Goal: Book appointment/travel/reservation

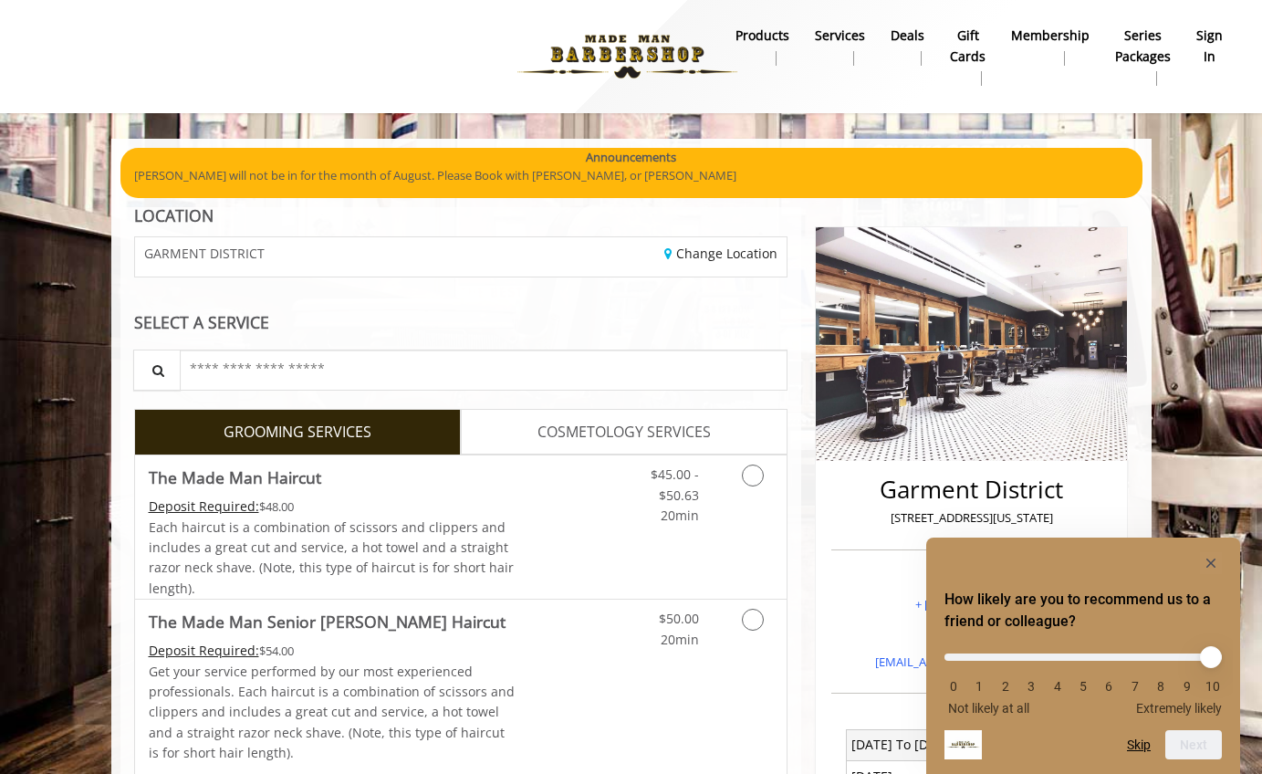
click at [1207, 50] on b "sign in" at bounding box center [1209, 46] width 26 height 41
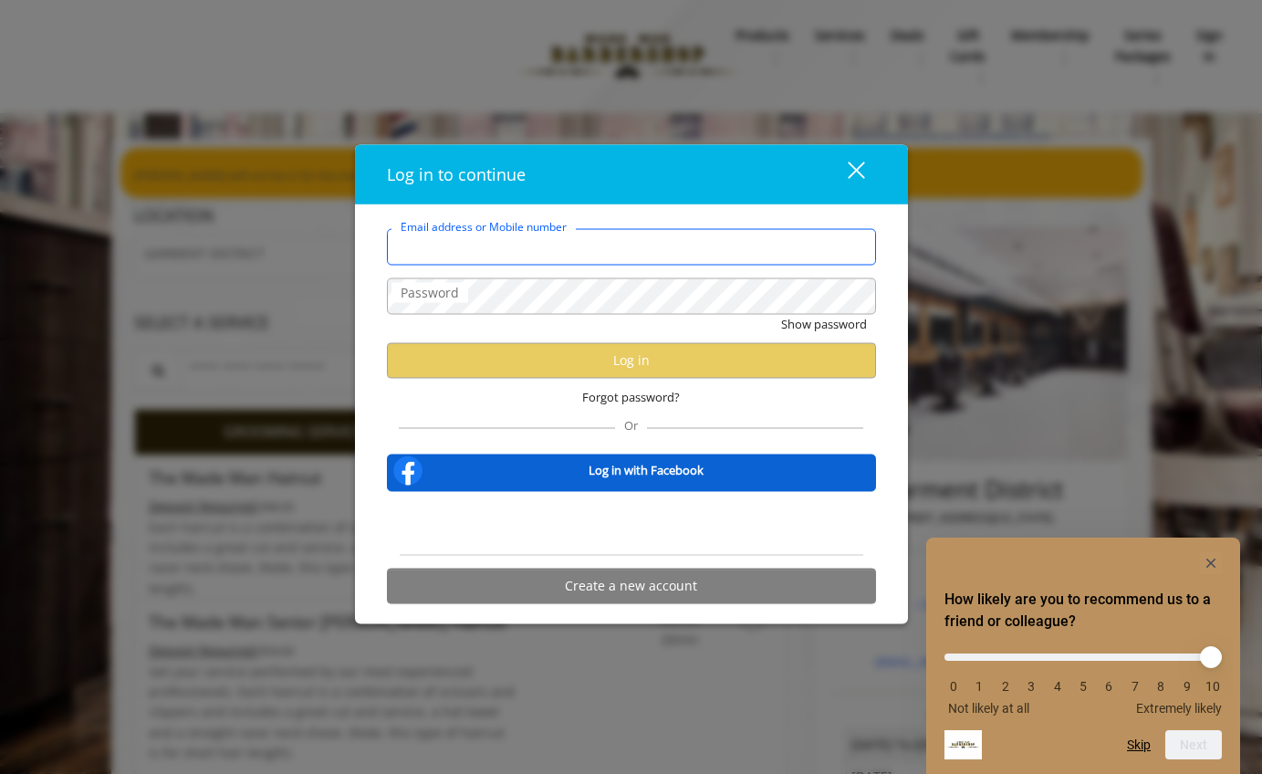
type input "**********"
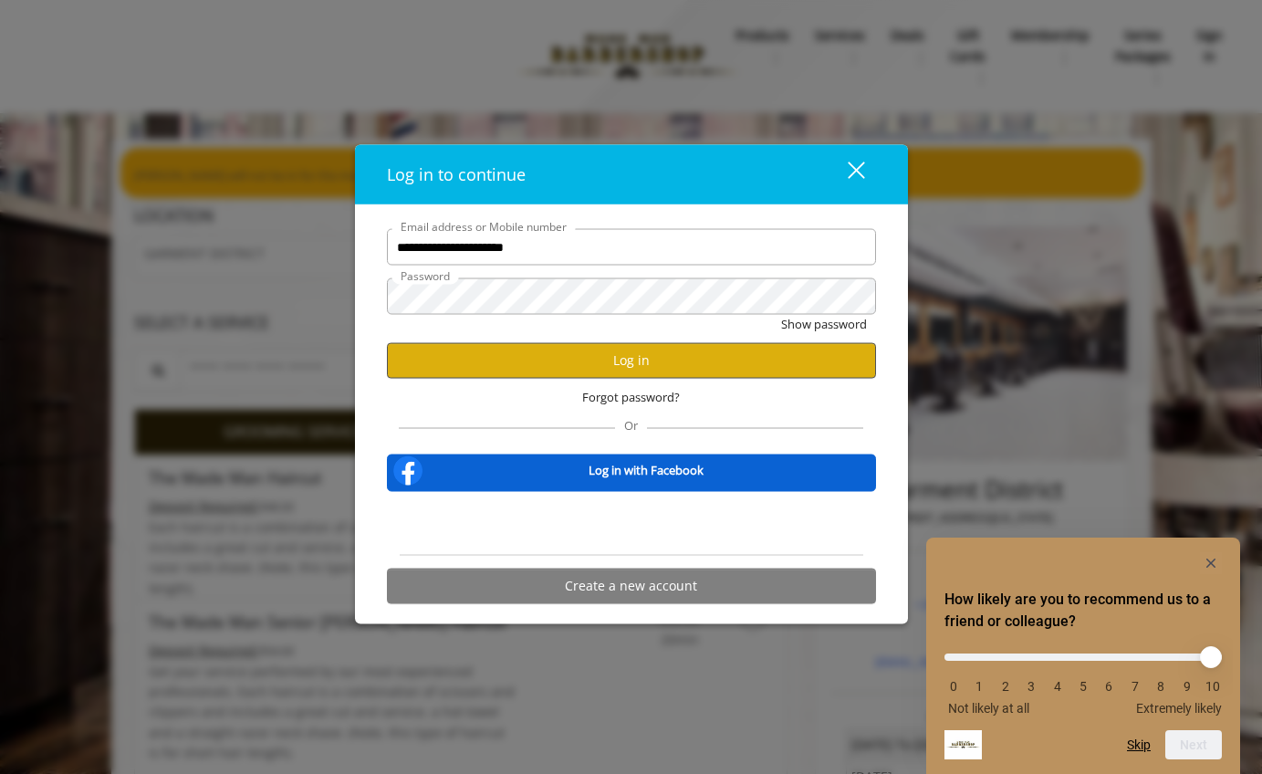
click at [731, 359] on button "Log in" at bounding box center [631, 360] width 489 height 36
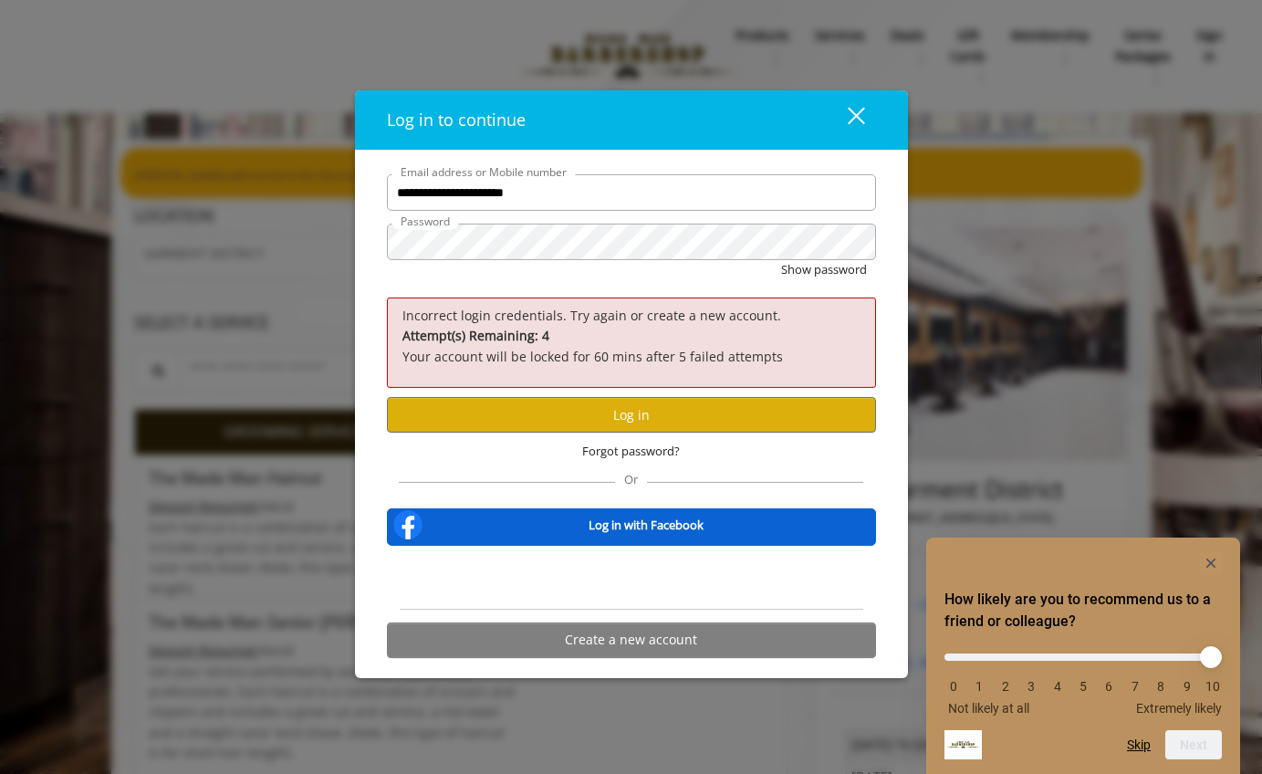
click at [863, 129] on button "close" at bounding box center [845, 119] width 62 height 37
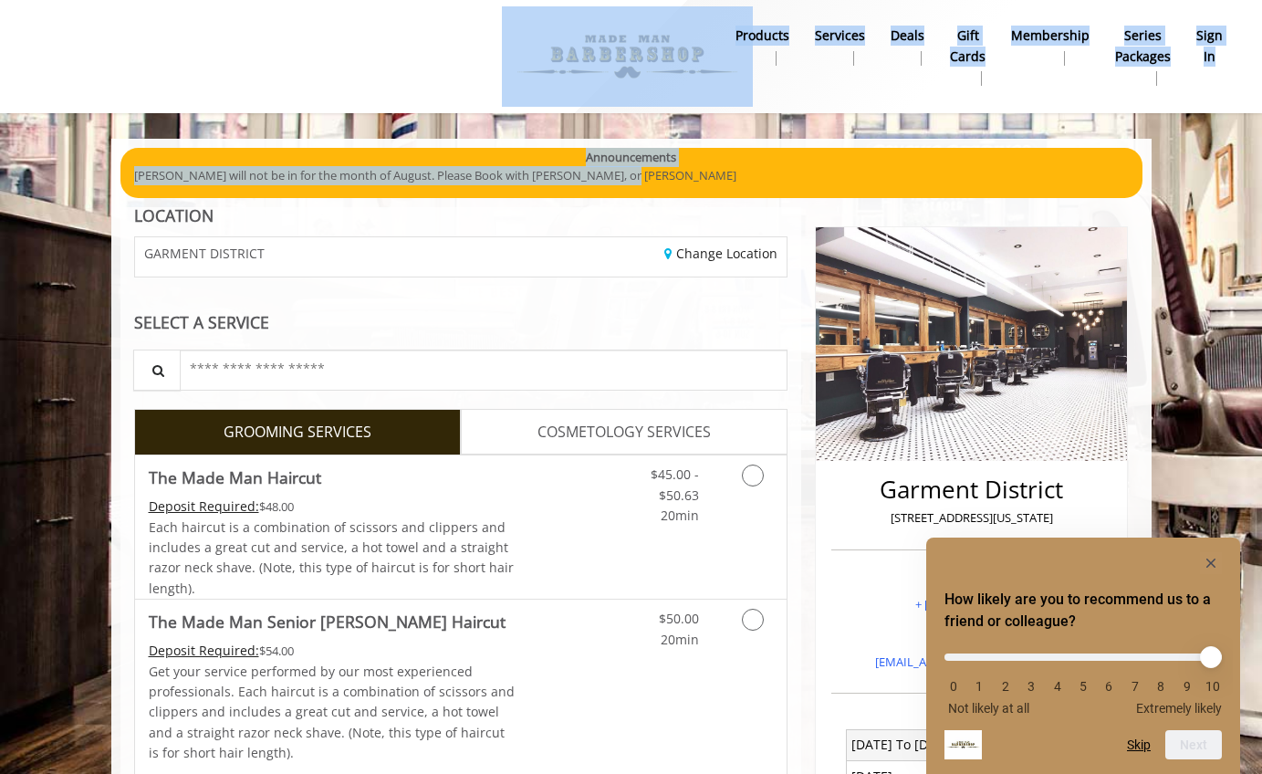
drag, startPoint x: 736, startPoint y: 176, endPoint x: 702, endPoint y: 94, distance: 88.8
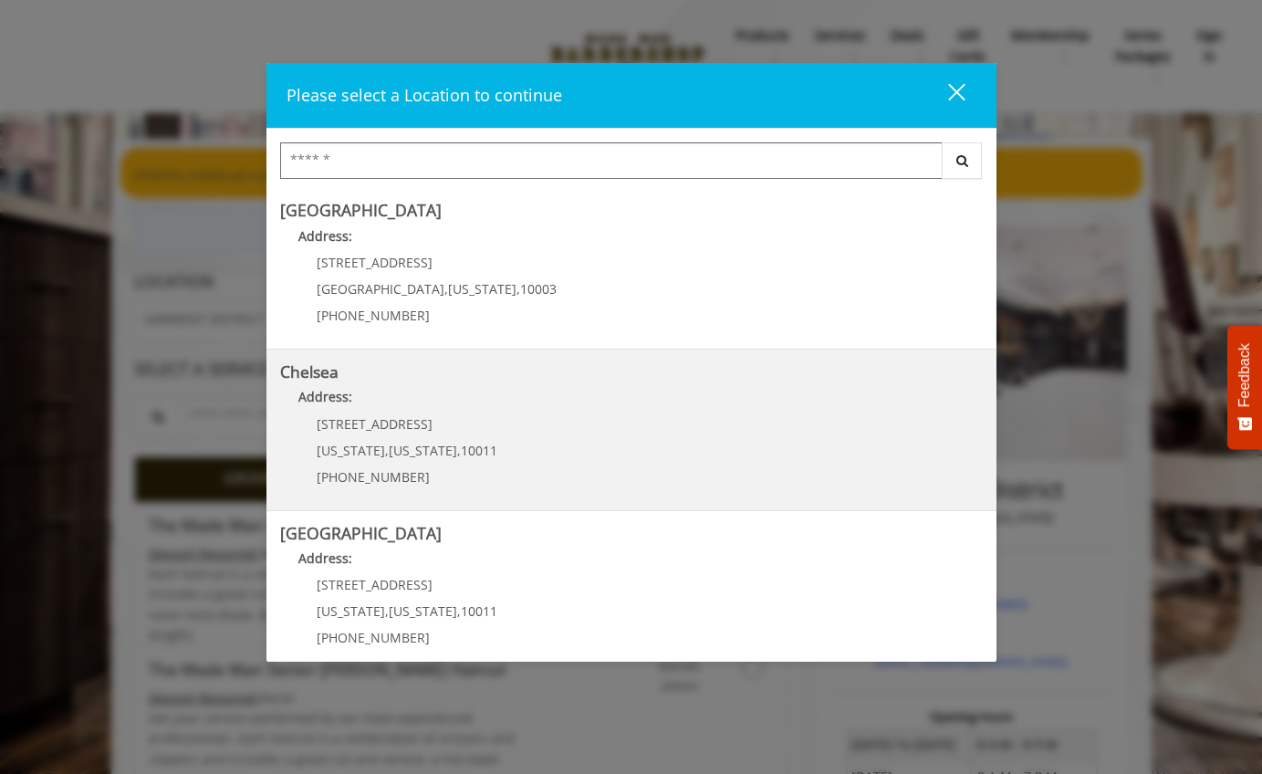
scroll to position [123, 0]
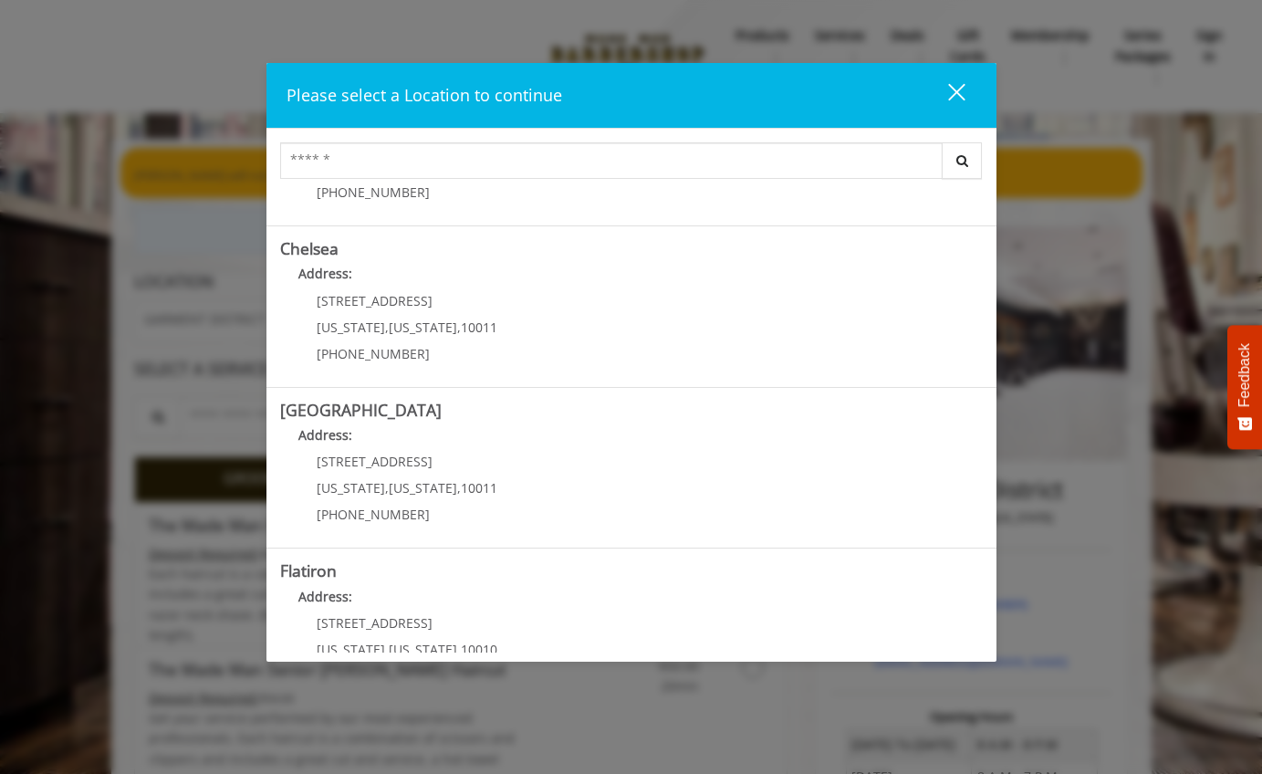
click at [955, 96] on div "close" at bounding box center [945, 95] width 36 height 27
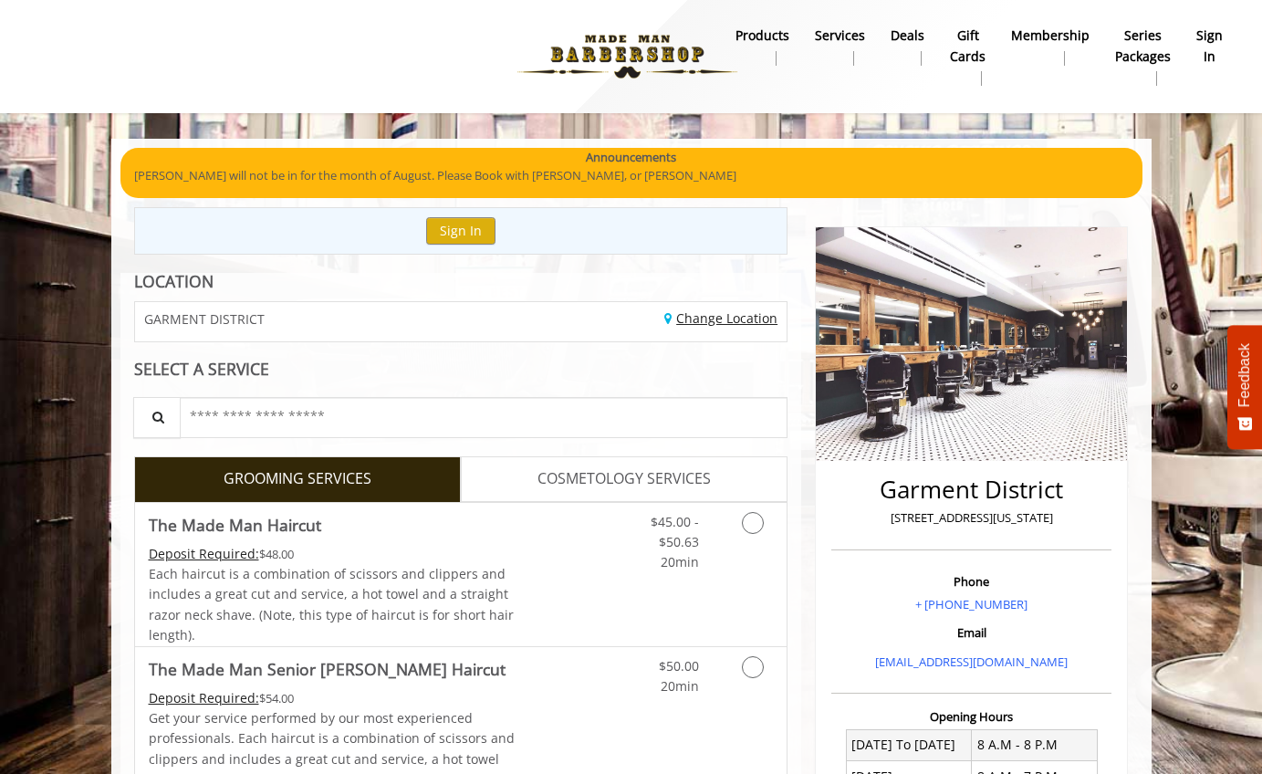
scroll to position [0, 0]
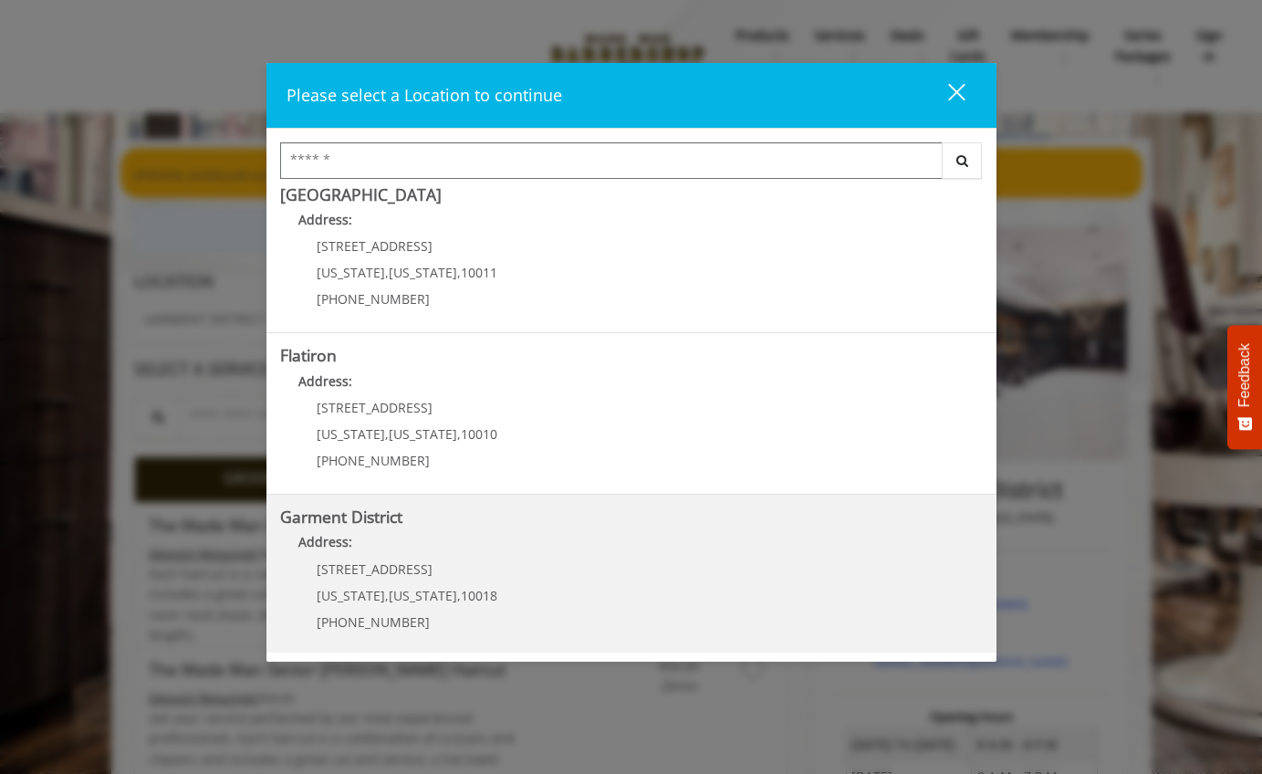
scroll to position [10, 0]
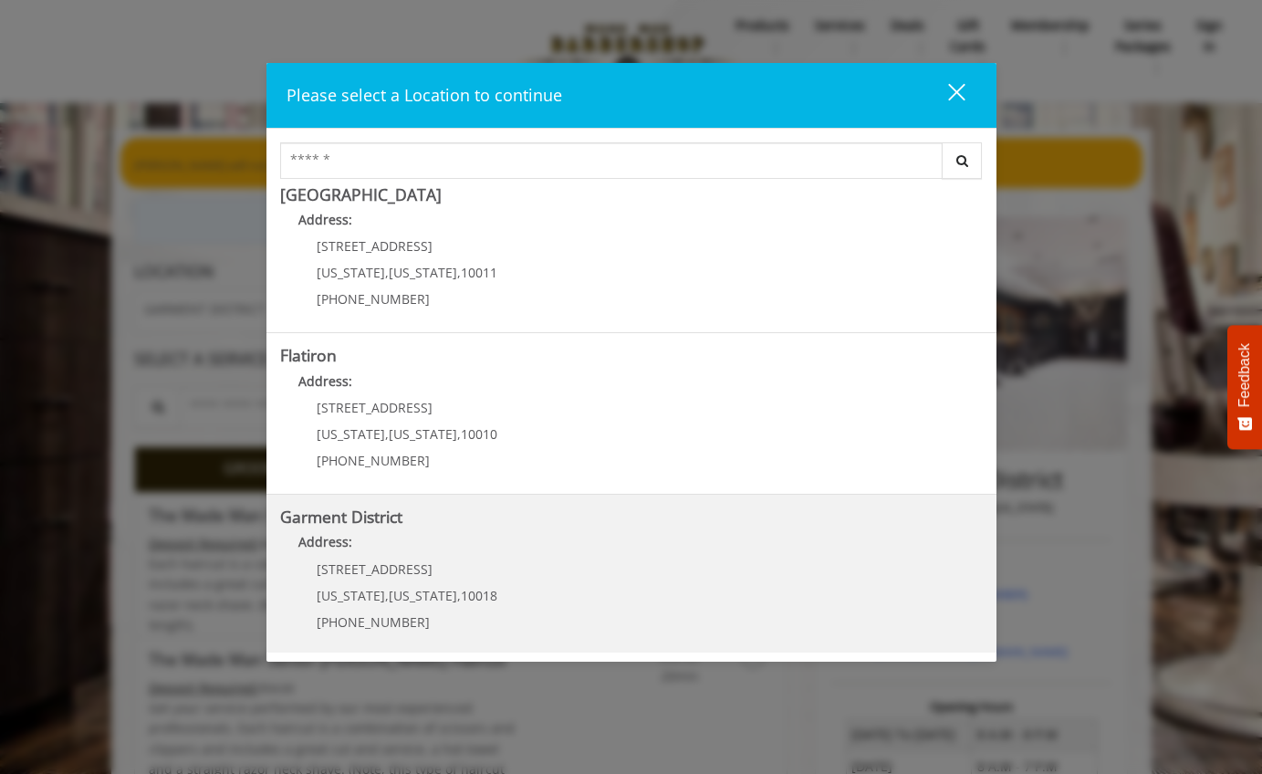
click at [774, 563] on District "Garment District Address: [STREET_ADDRESS][US_STATE][US_STATE] (212) 997-4247" at bounding box center [631, 574] width 702 height 133
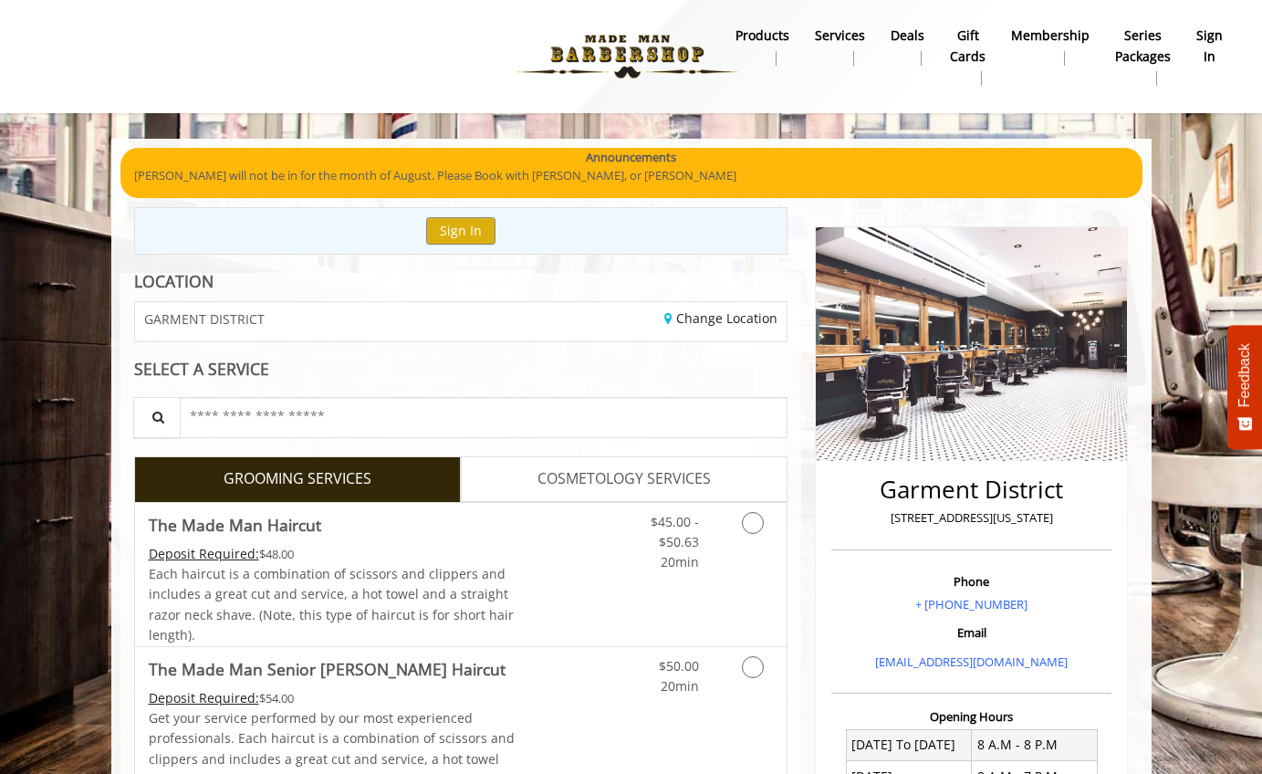
scroll to position [10, 0]
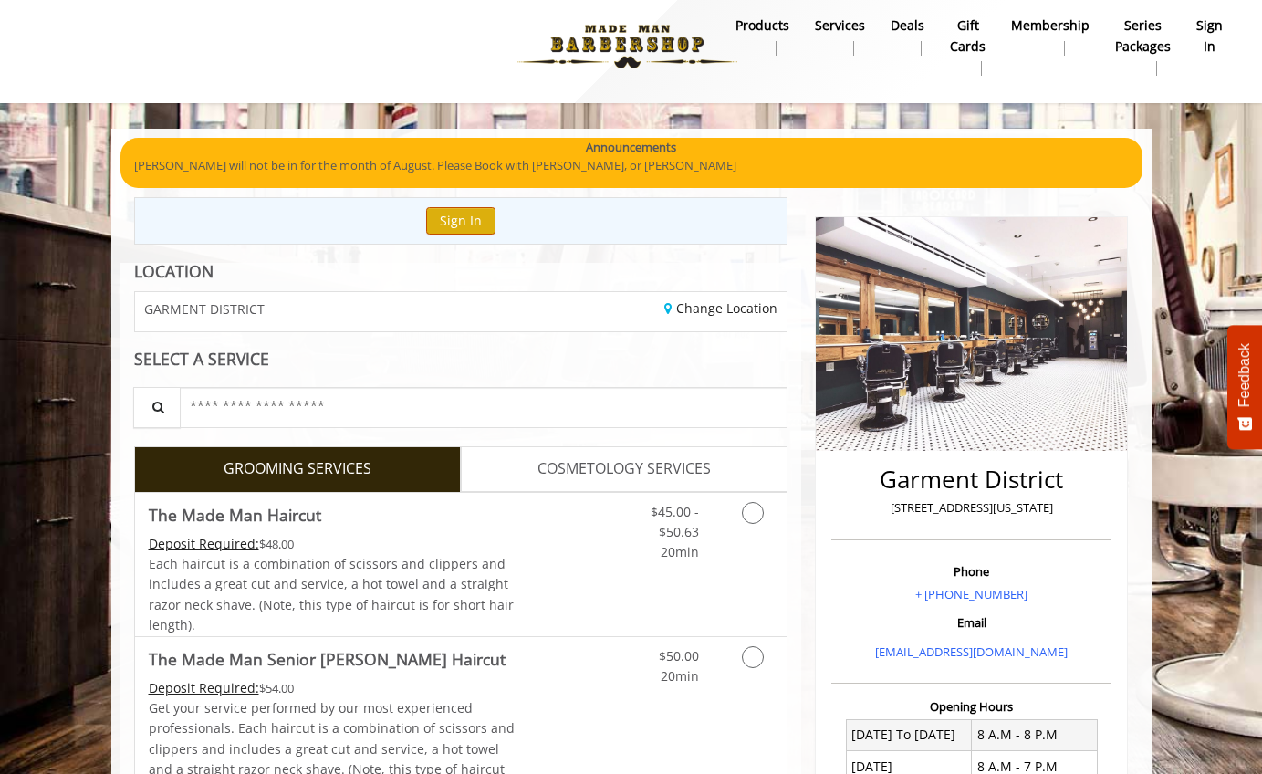
click at [473, 219] on button "Sign In" at bounding box center [460, 220] width 69 height 26
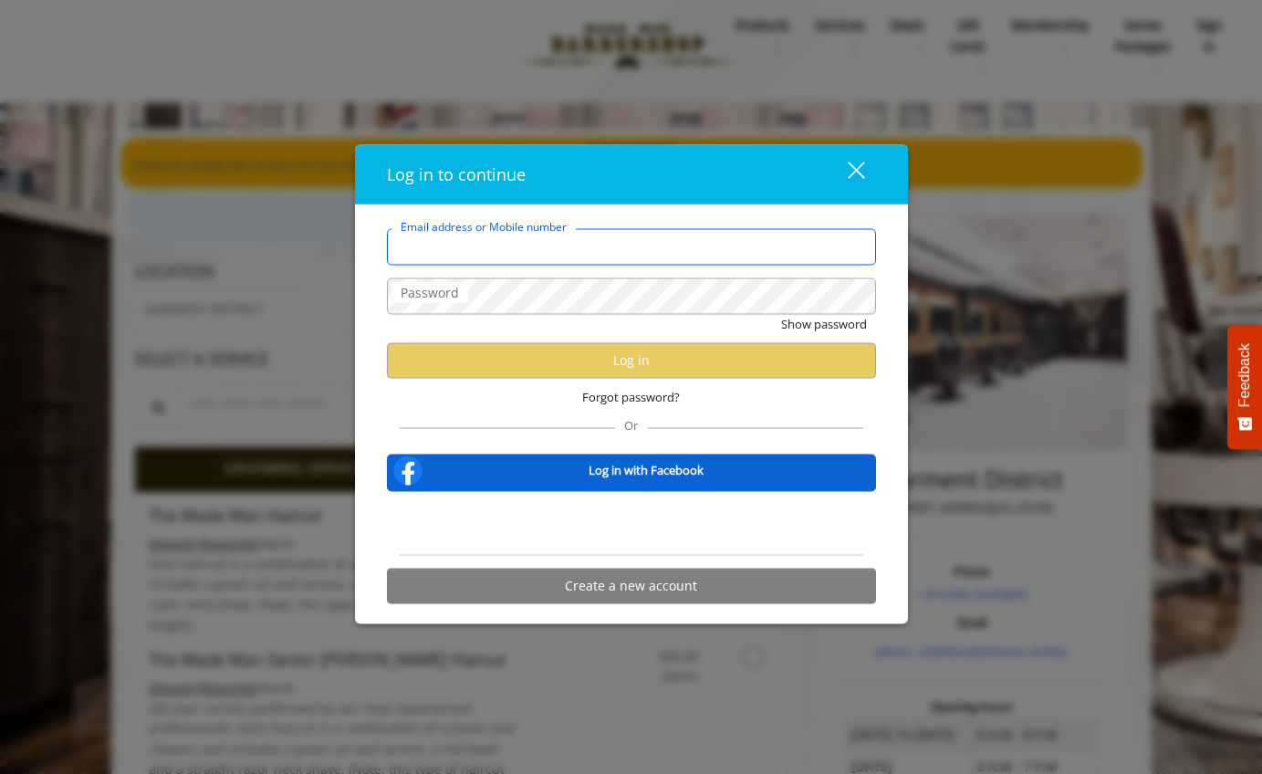
type input "**********"
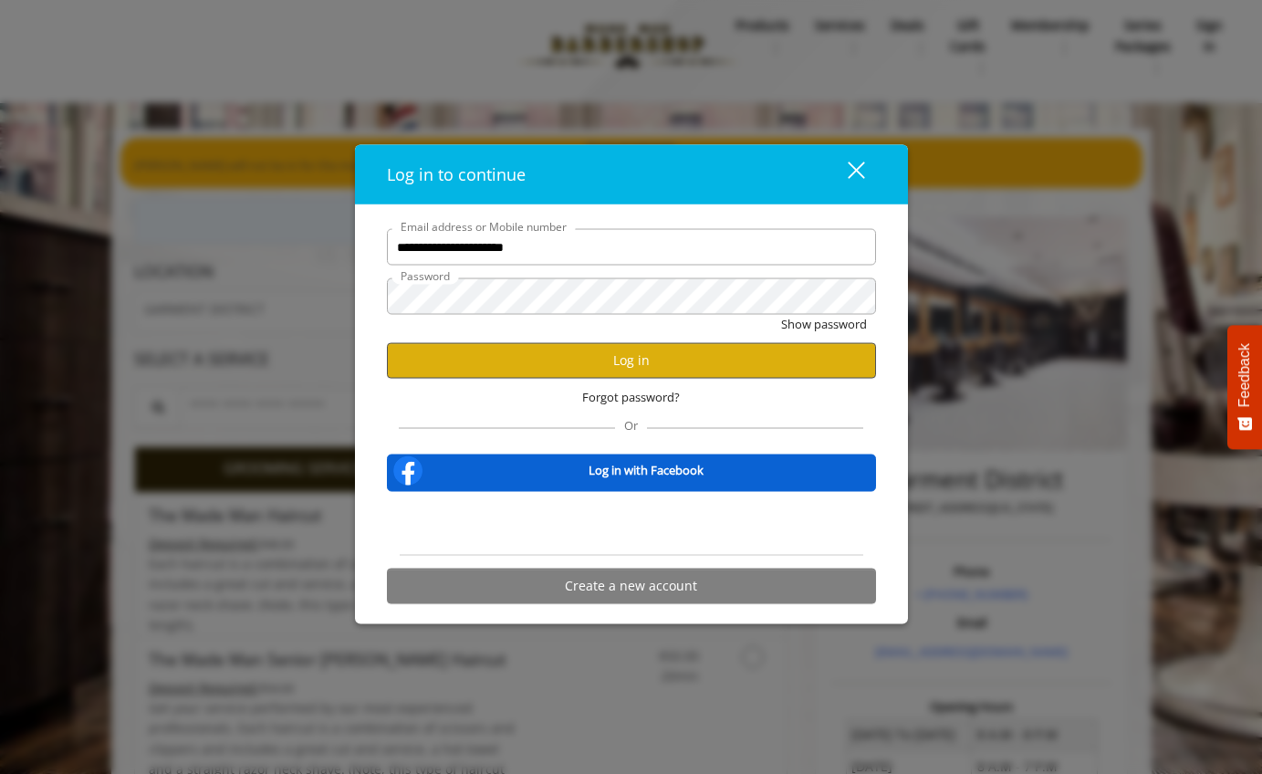
click at [618, 353] on button "Log in" at bounding box center [631, 360] width 489 height 36
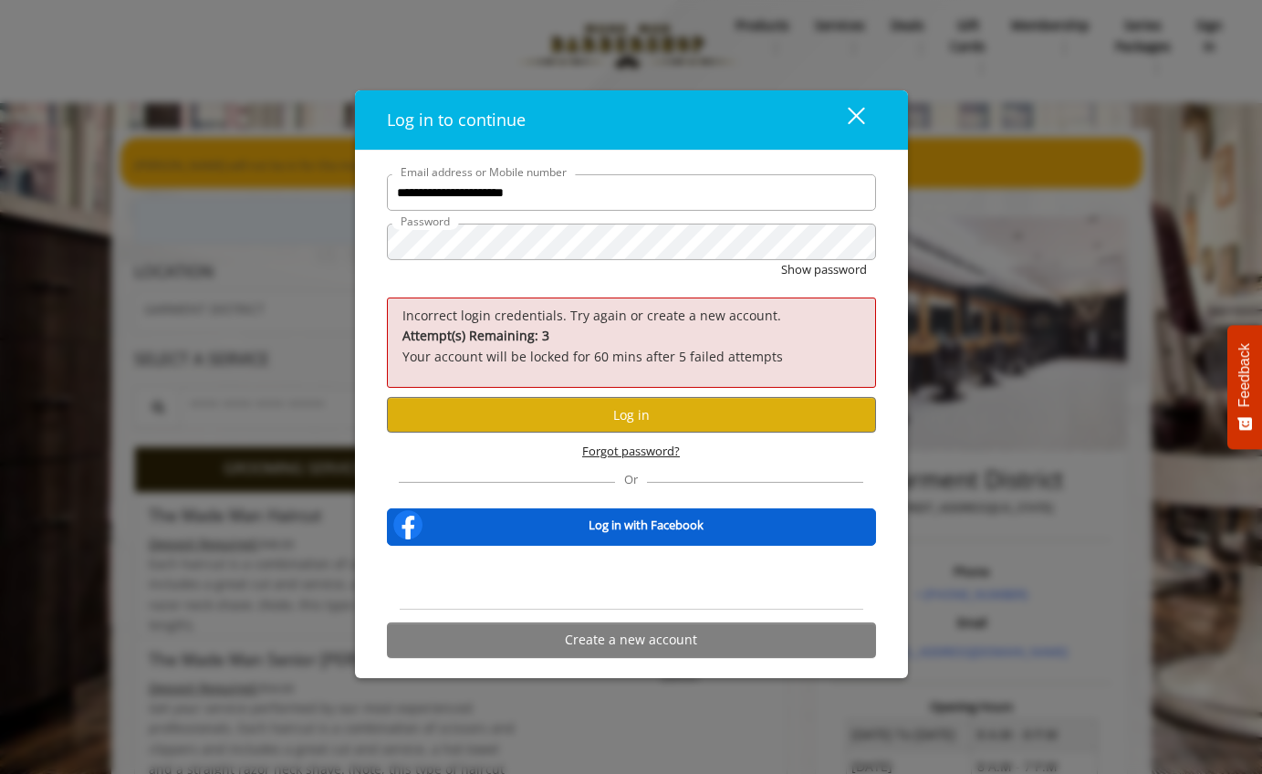
click at [642, 446] on span "Forgot password?" at bounding box center [631, 451] width 98 height 19
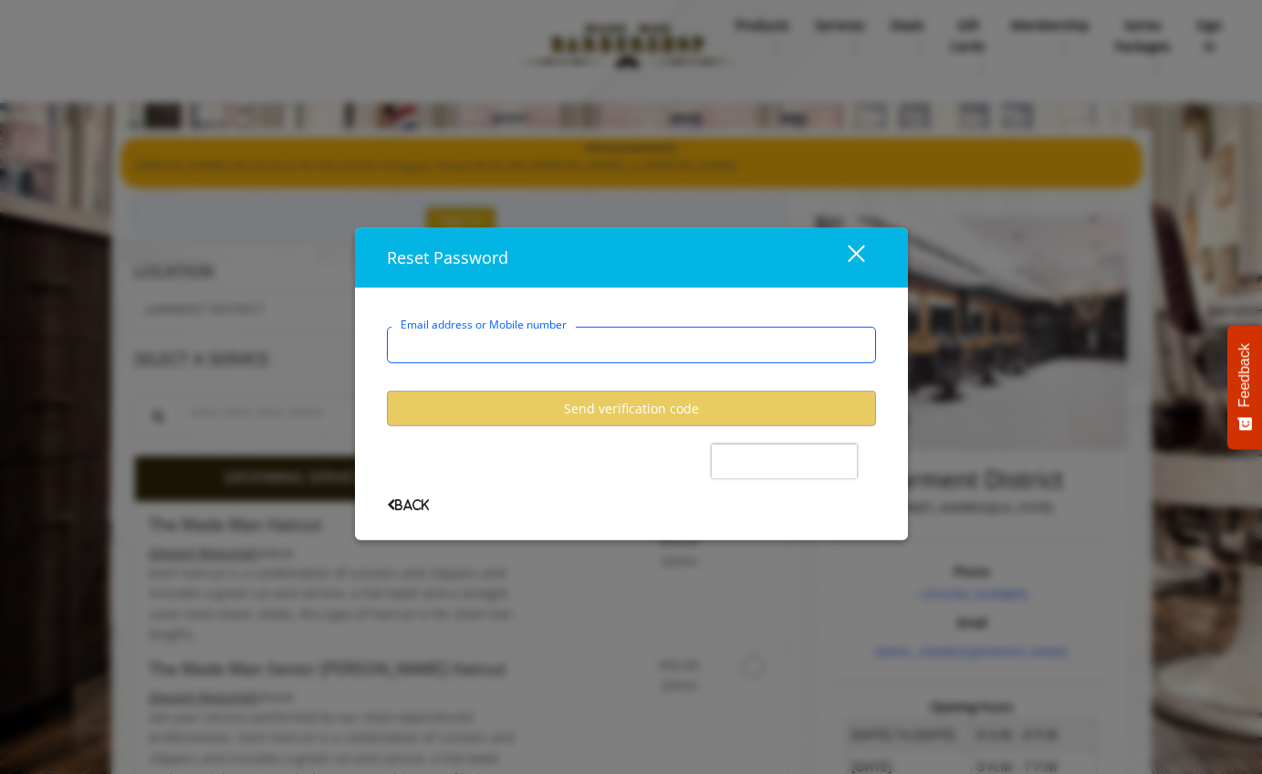
click at [676, 344] on input "Email address or Mobile number" at bounding box center [631, 345] width 489 height 36
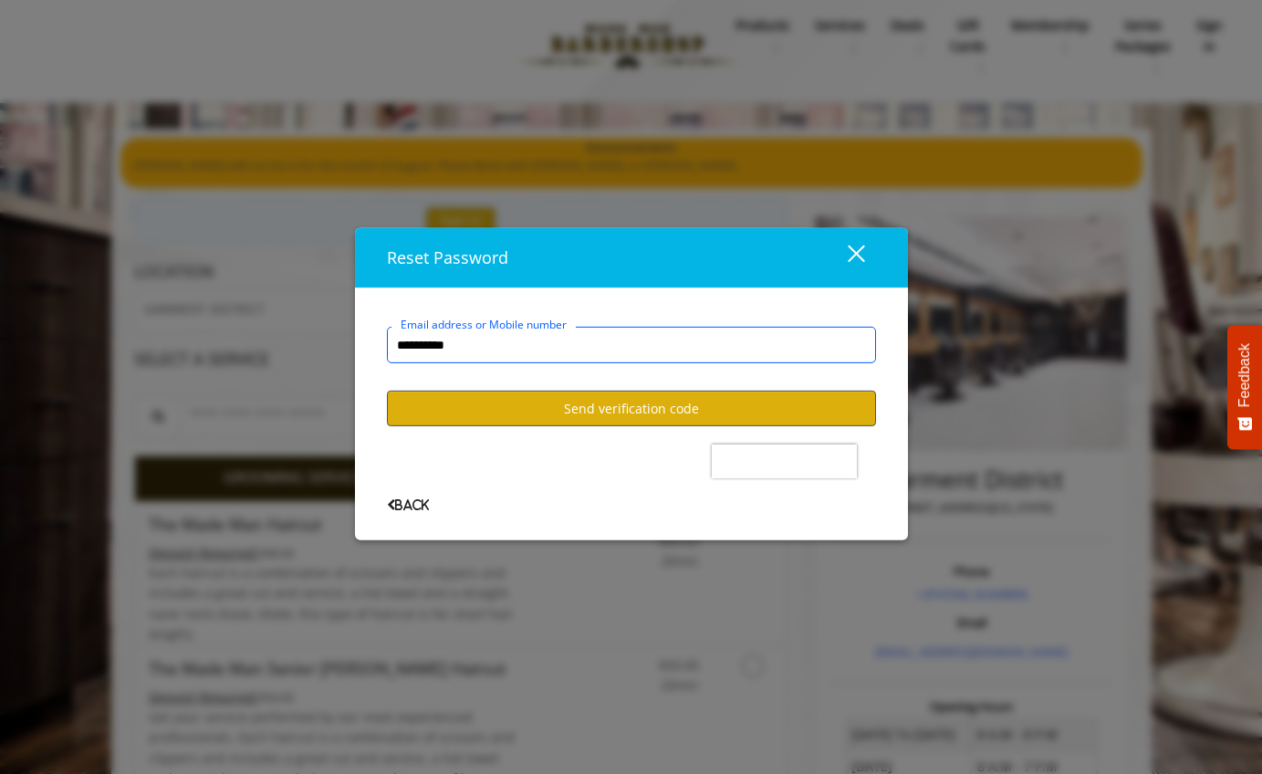
type input "**********"
click at [681, 410] on button "Send verification code" at bounding box center [631, 408] width 489 height 36
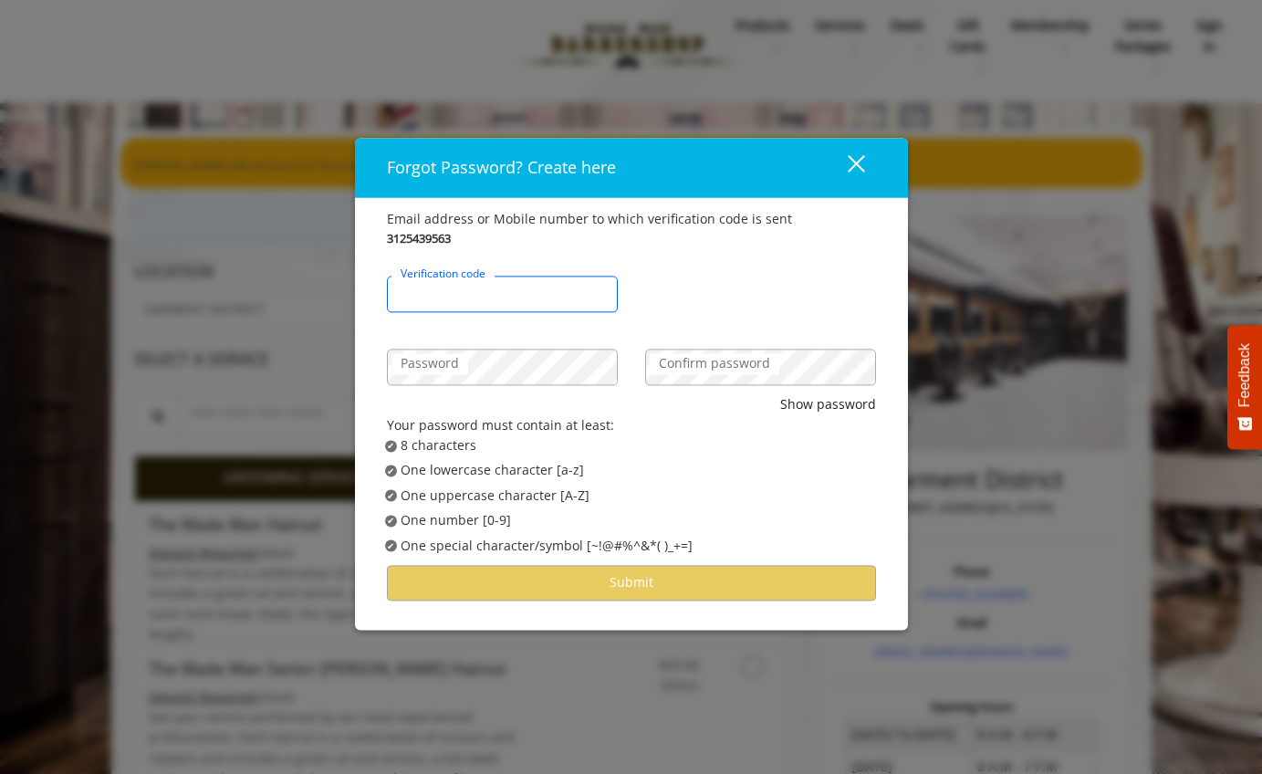
click at [509, 296] on input "Verification code" at bounding box center [502, 294] width 231 height 36
type input "******"
click at [497, 390] on div "Password" at bounding box center [502, 358] width 258 height 73
click at [672, 364] on label "Confirm password" at bounding box center [715, 364] width 130 height 20
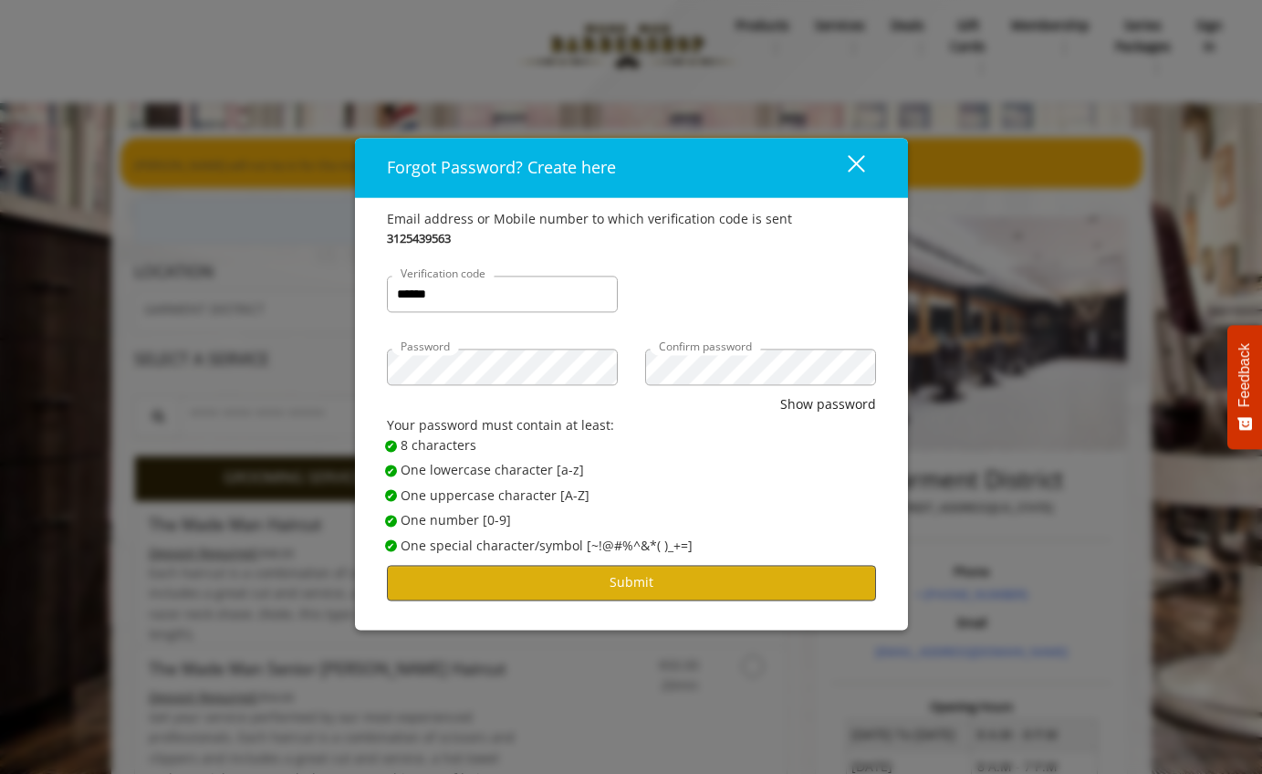
click at [711, 581] on button "Submit" at bounding box center [631, 583] width 489 height 36
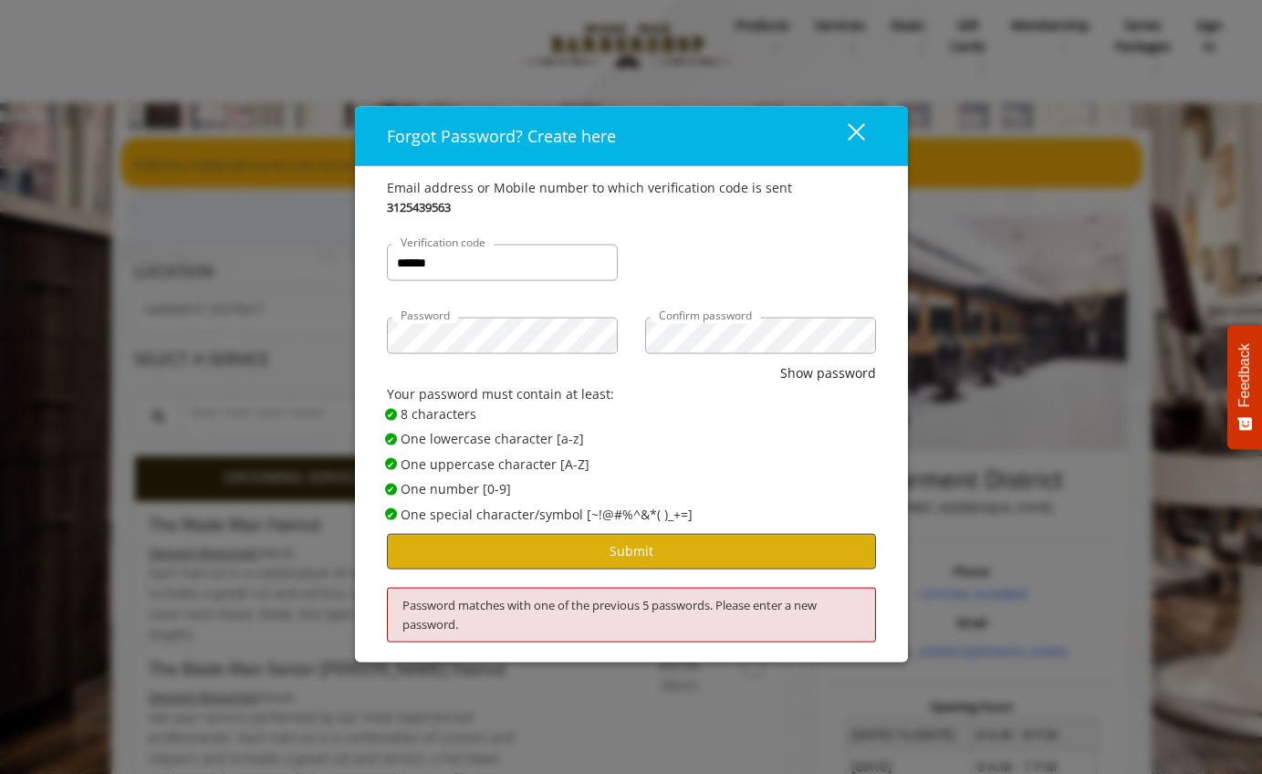
click at [719, 550] on button "Submit" at bounding box center [631, 552] width 489 height 36
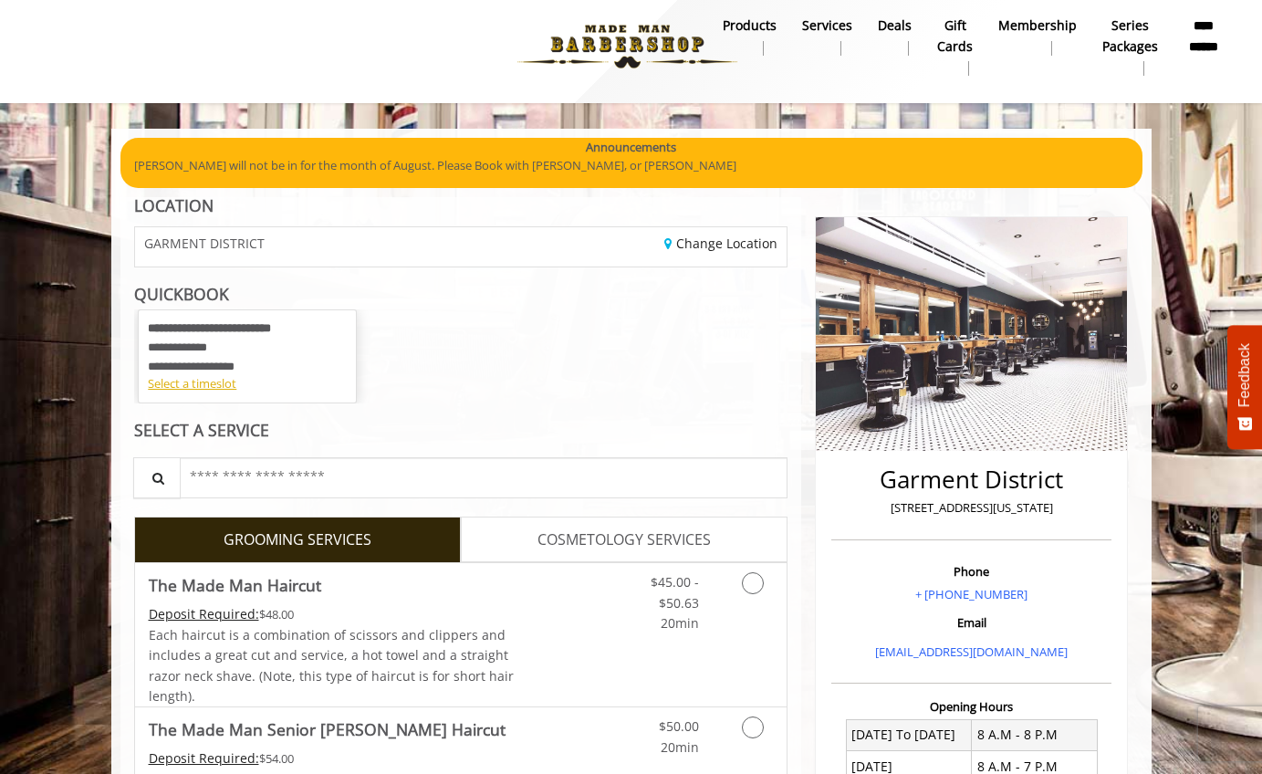
click at [255, 350] on div "**********" at bounding box center [247, 346] width 199 height 55
click at [219, 383] on div "Select a timeslot" at bounding box center [247, 383] width 199 height 19
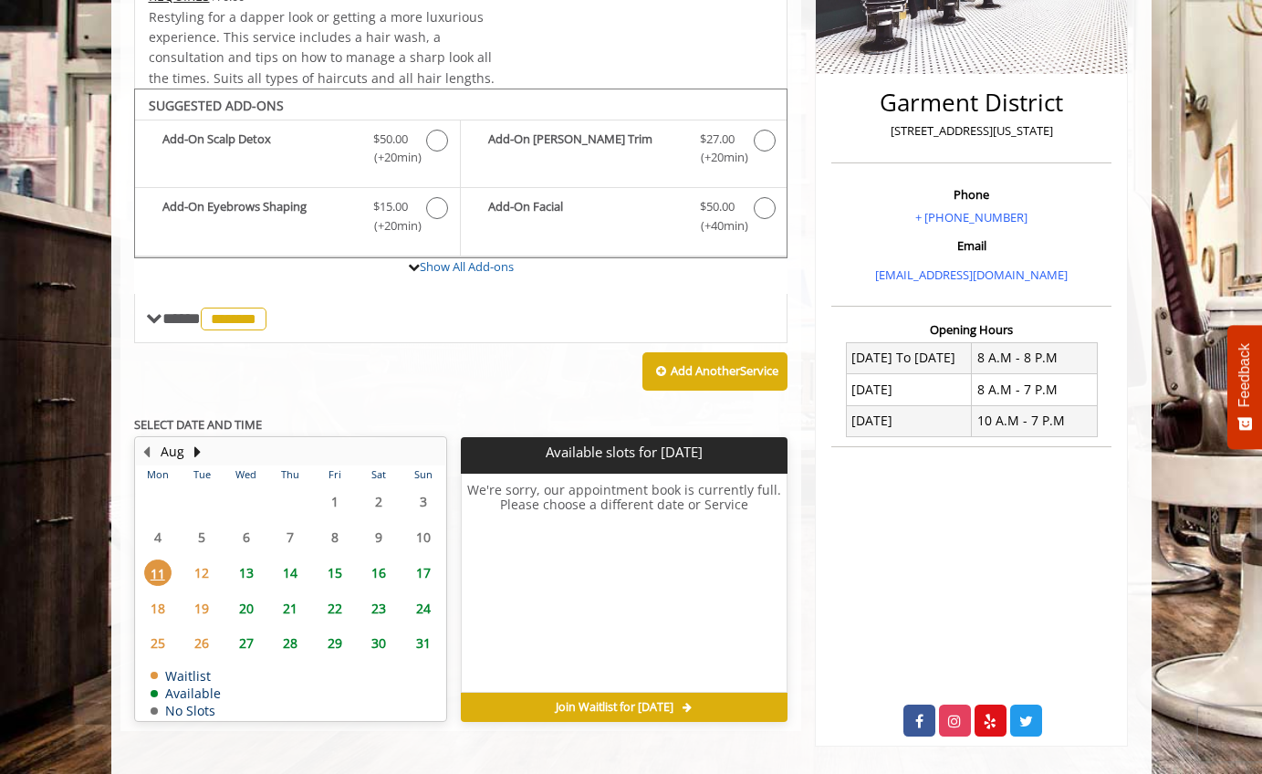
scroll to position [398, 0]
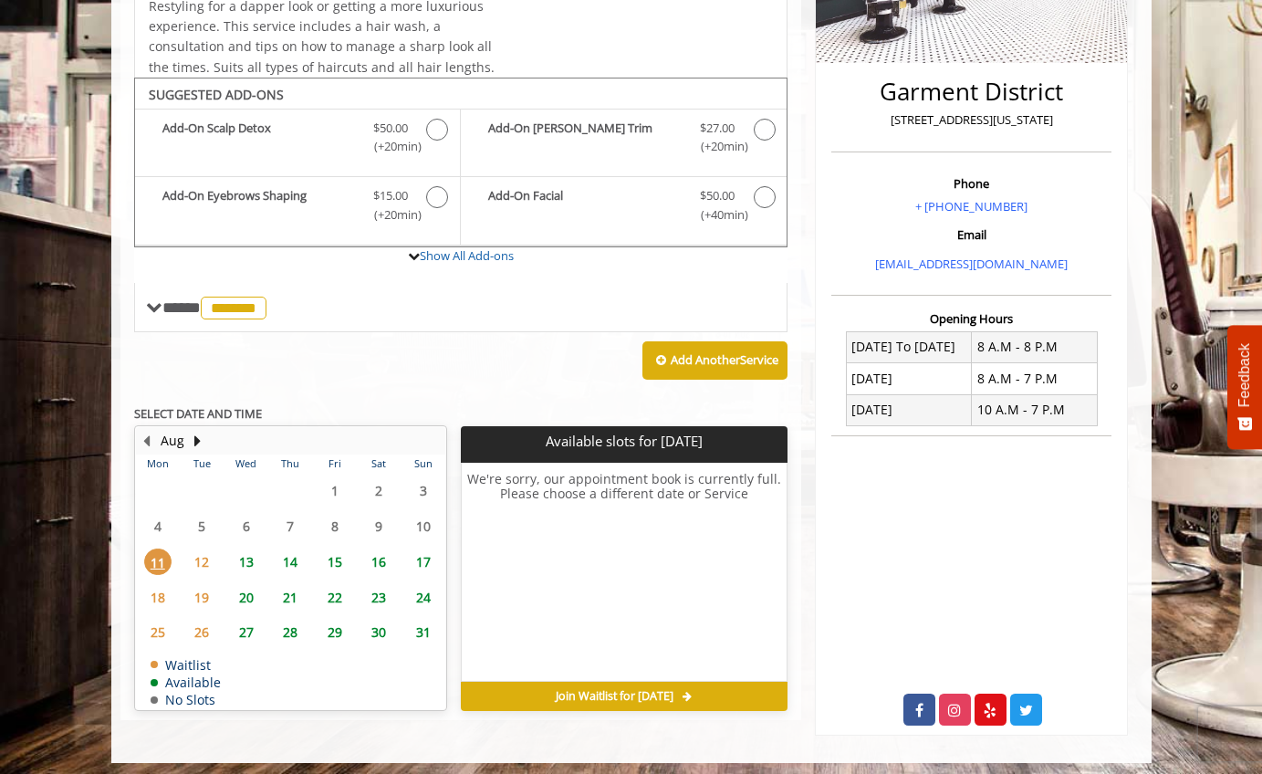
click at [292, 550] on span "14" at bounding box center [289, 561] width 27 height 26
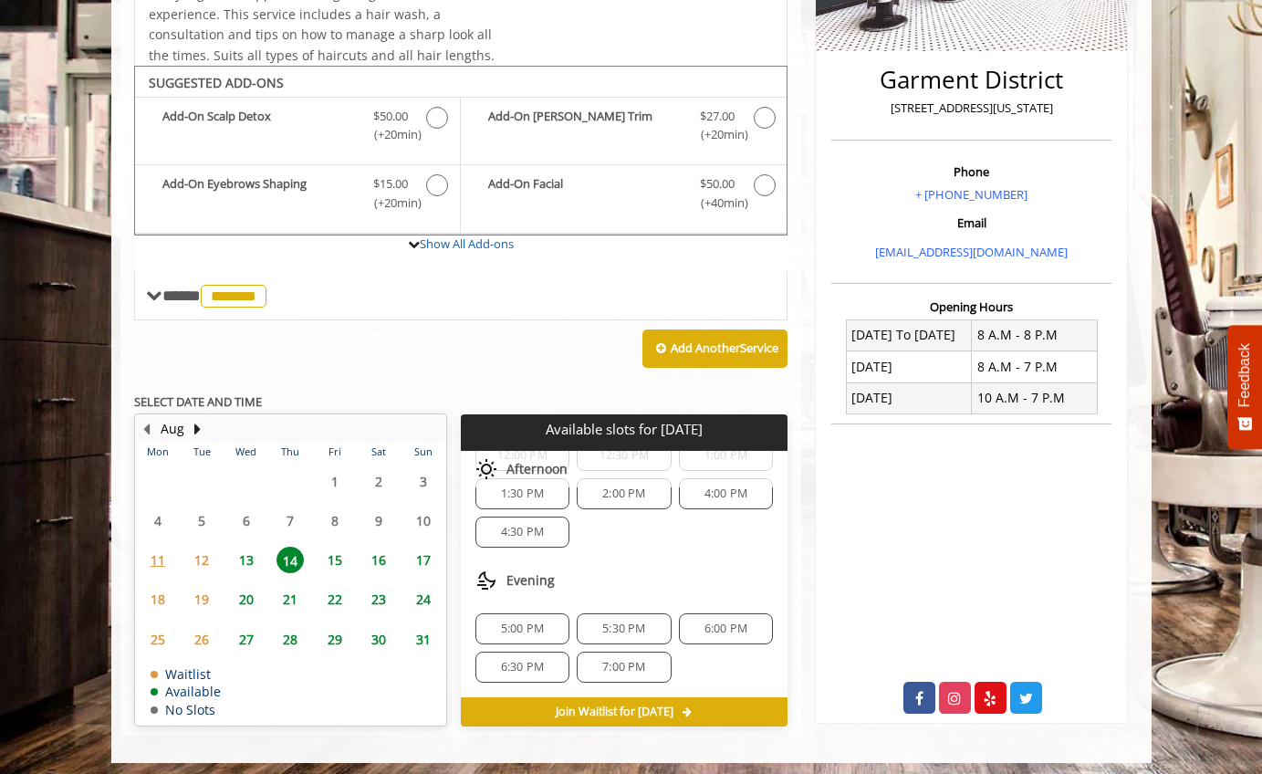
scroll to position [409, 0]
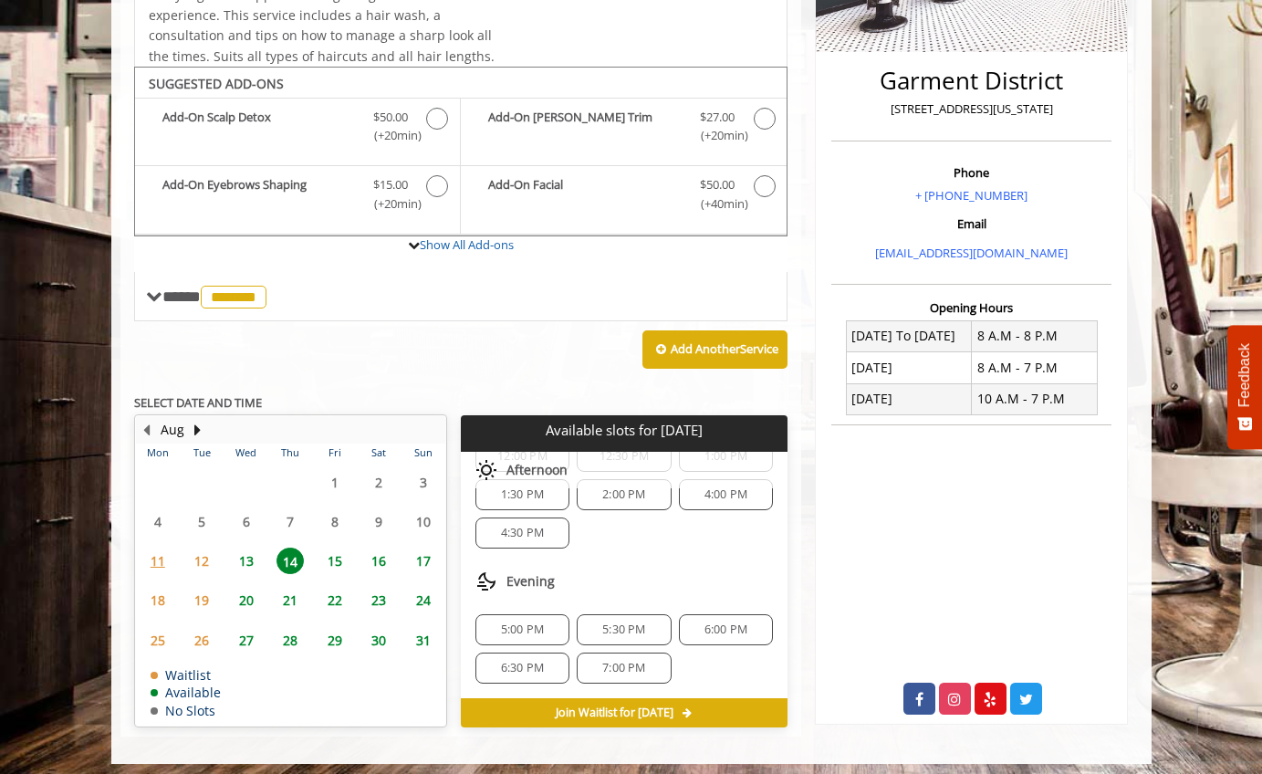
click at [522, 622] on span "5:00 PM" at bounding box center [522, 629] width 43 height 15
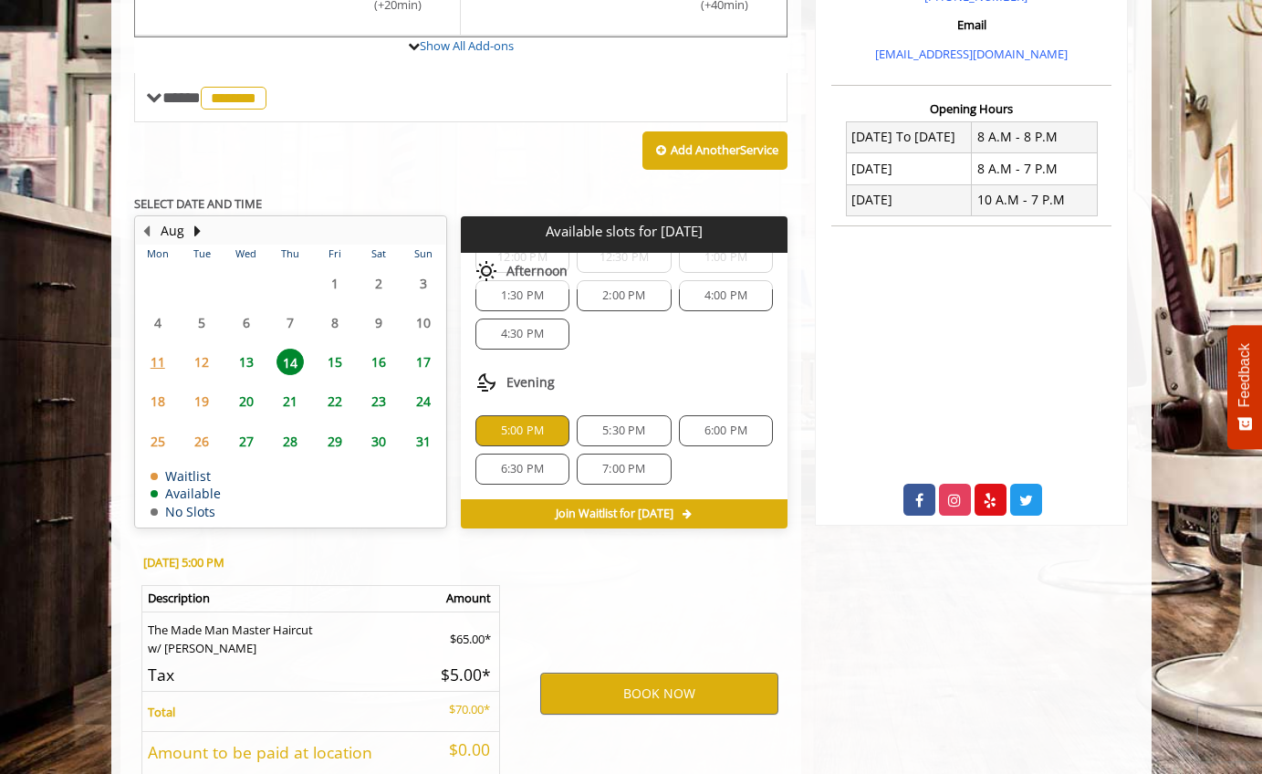
scroll to position [733, 0]
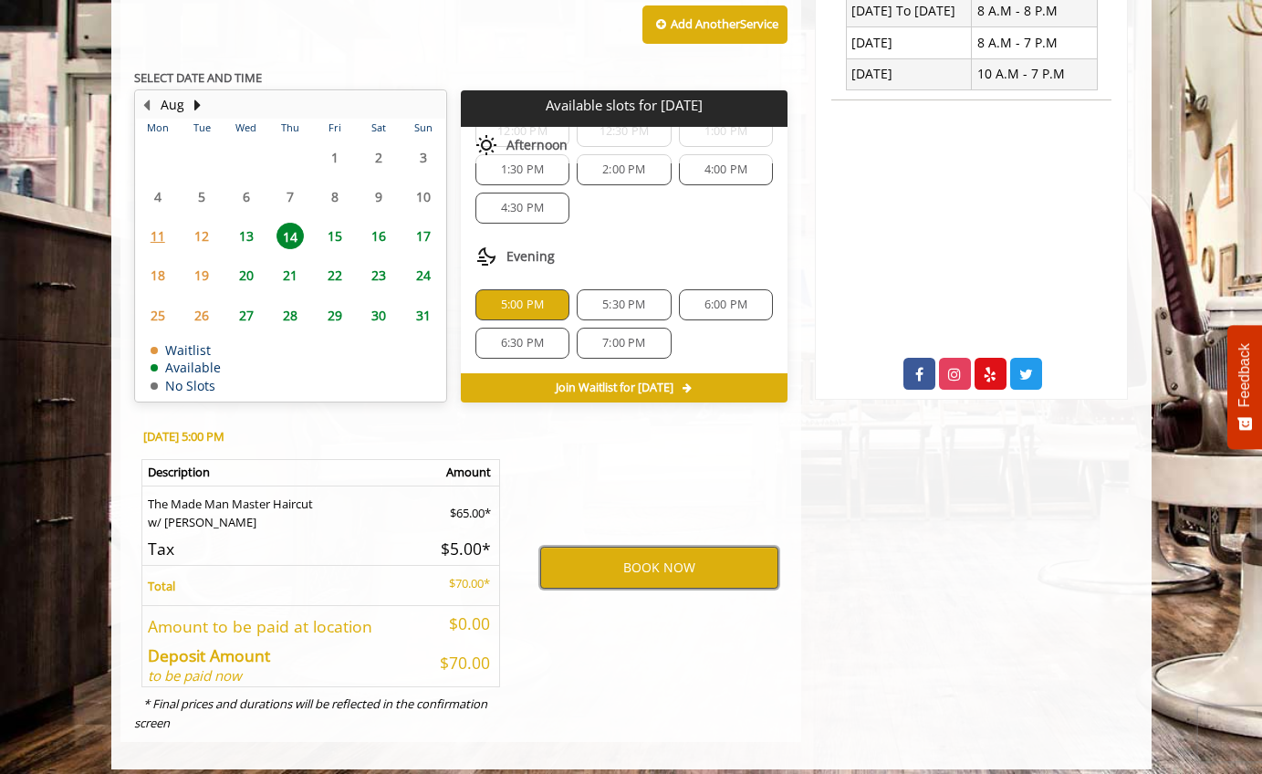
click at [679, 550] on button "BOOK NOW" at bounding box center [659, 567] width 238 height 42
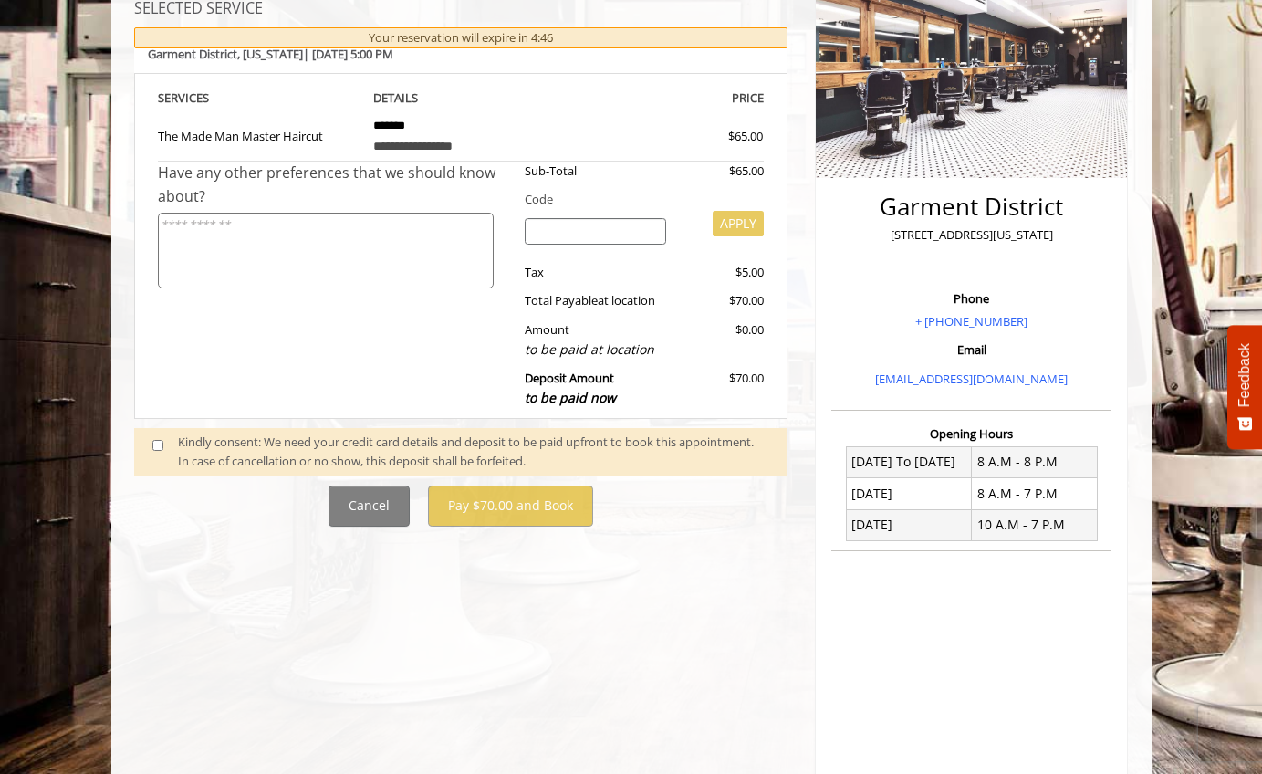
scroll to position [290, 0]
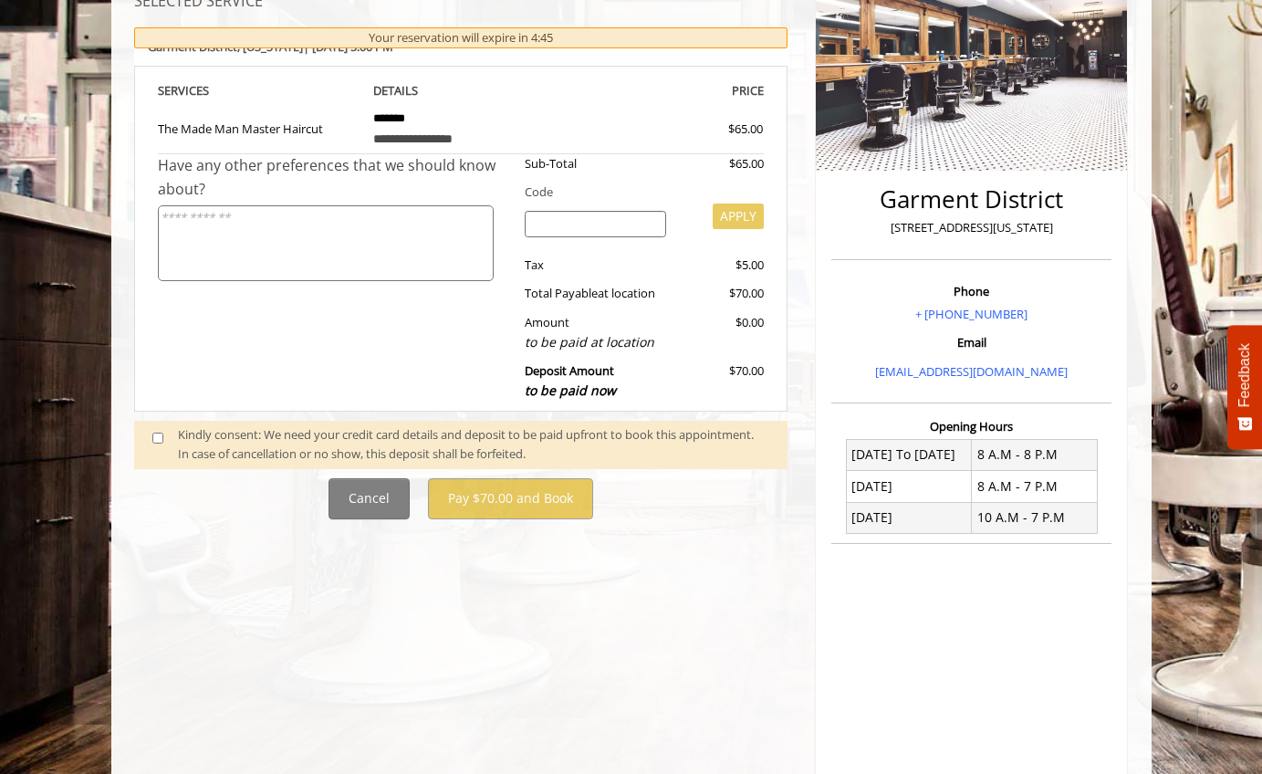
click at [170, 432] on span at bounding box center [166, 444] width 54 height 38
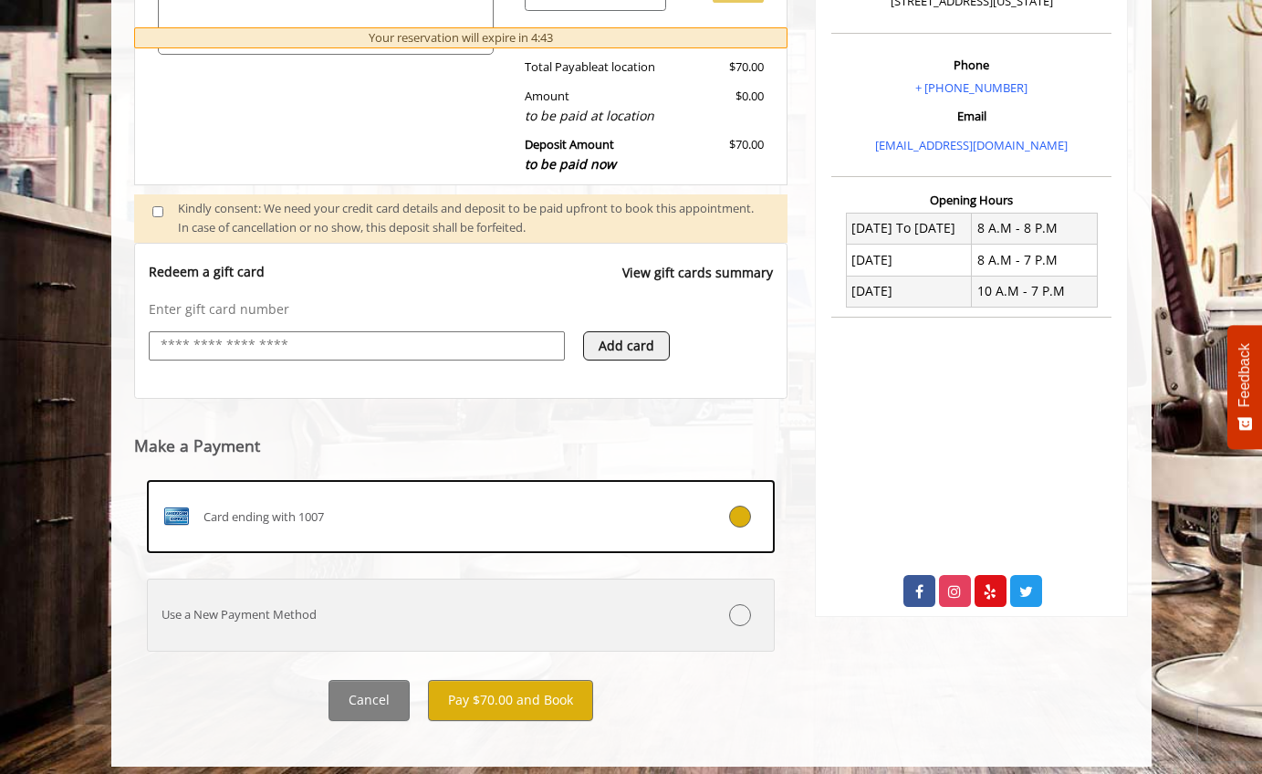
scroll to position [515, 0]
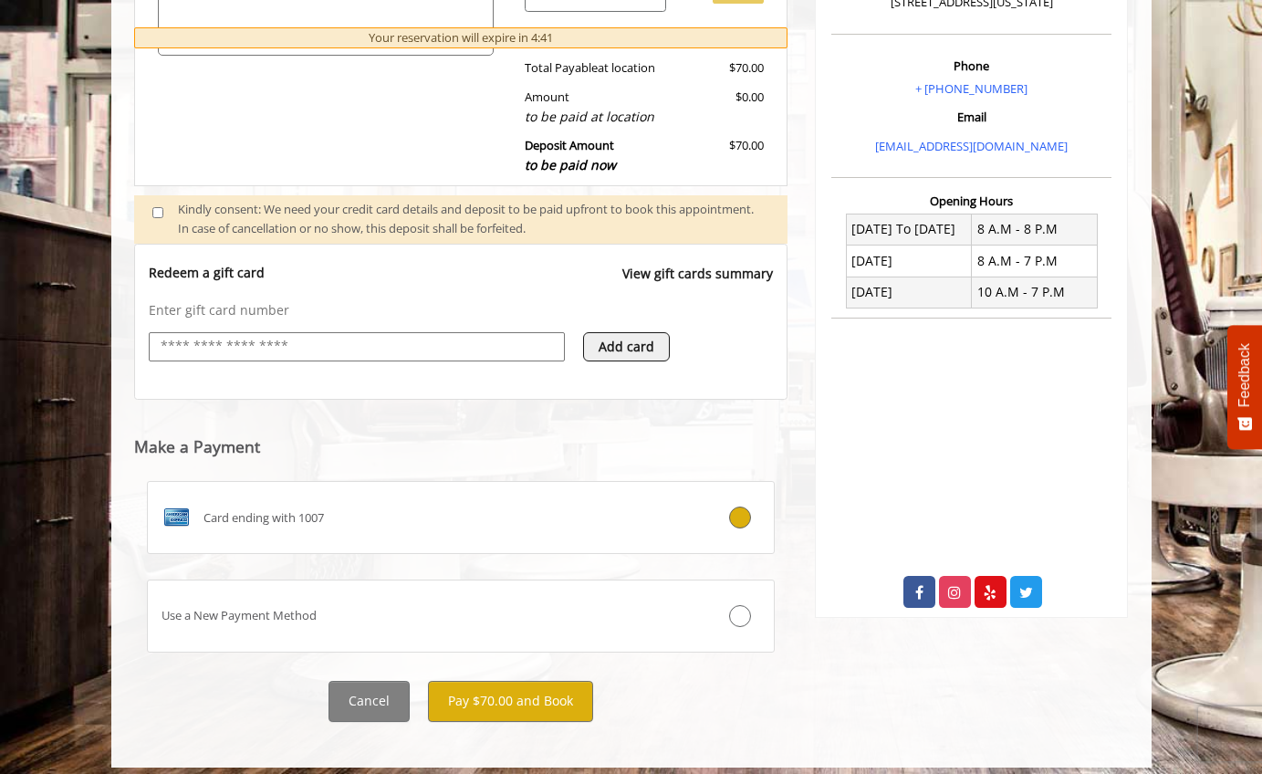
click at [535, 691] on button "Pay $70.00 and Book" at bounding box center [510, 701] width 165 height 41
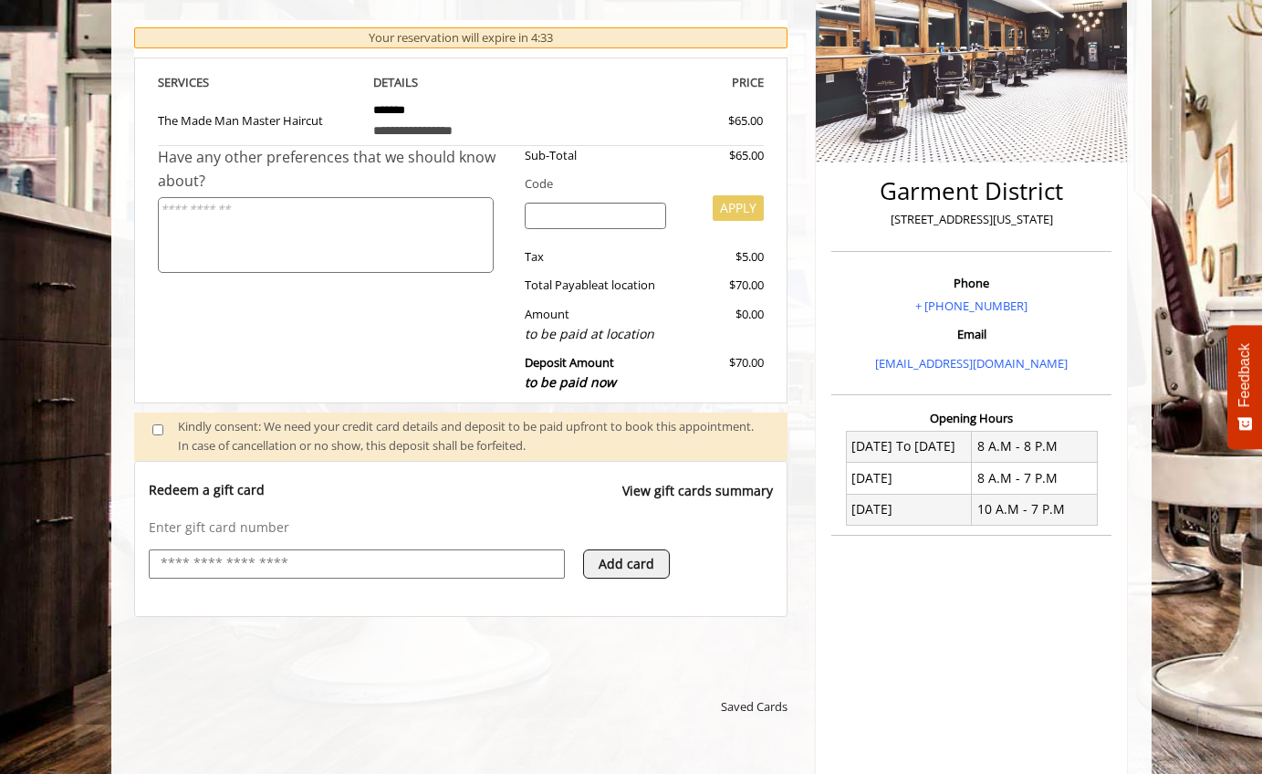
scroll to position [529, 0]
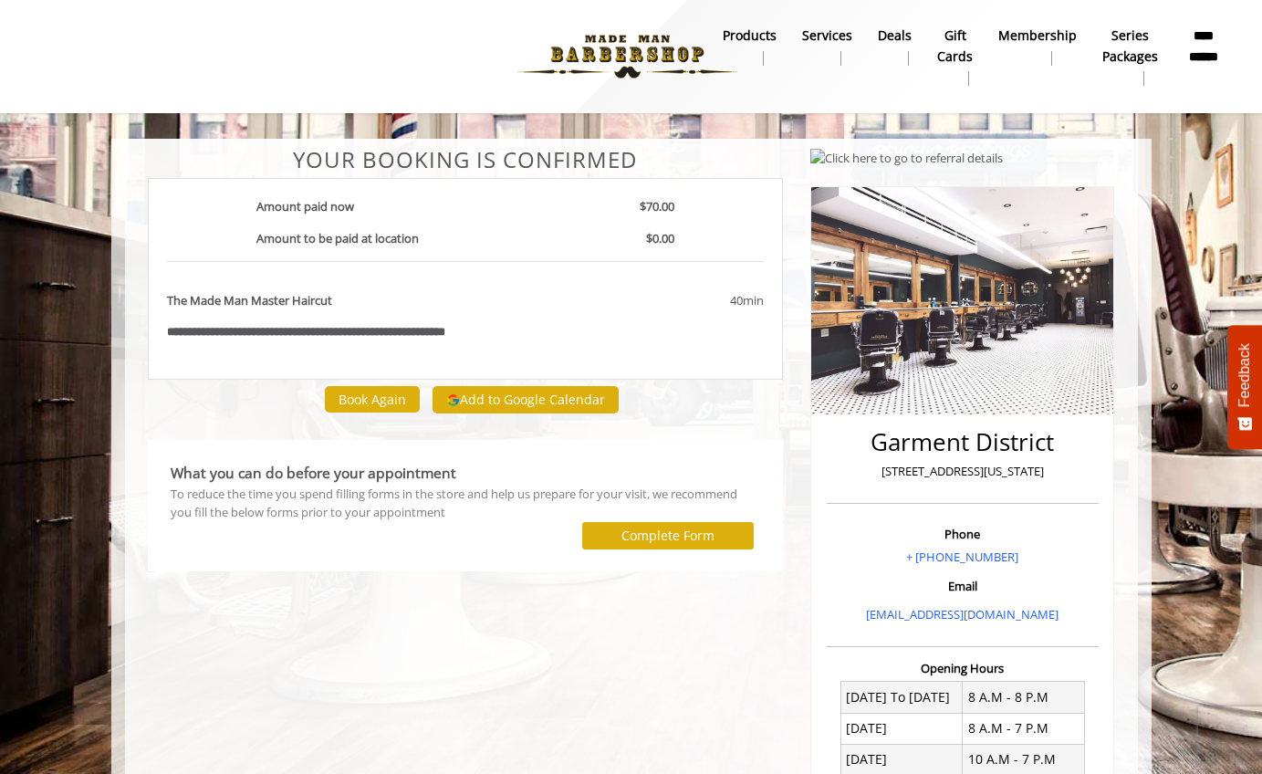
scroll to position [8, 0]
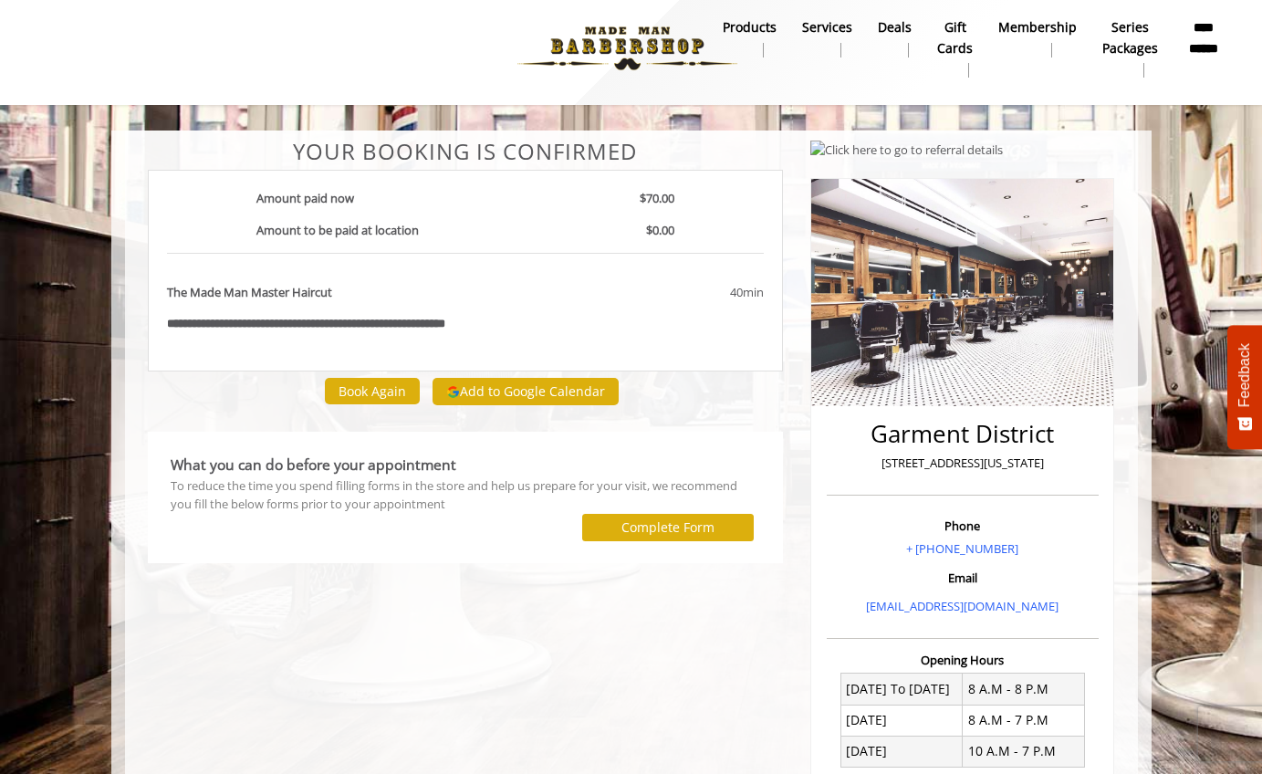
click at [682, 520] on label "Complete Form" at bounding box center [667, 527] width 93 height 15
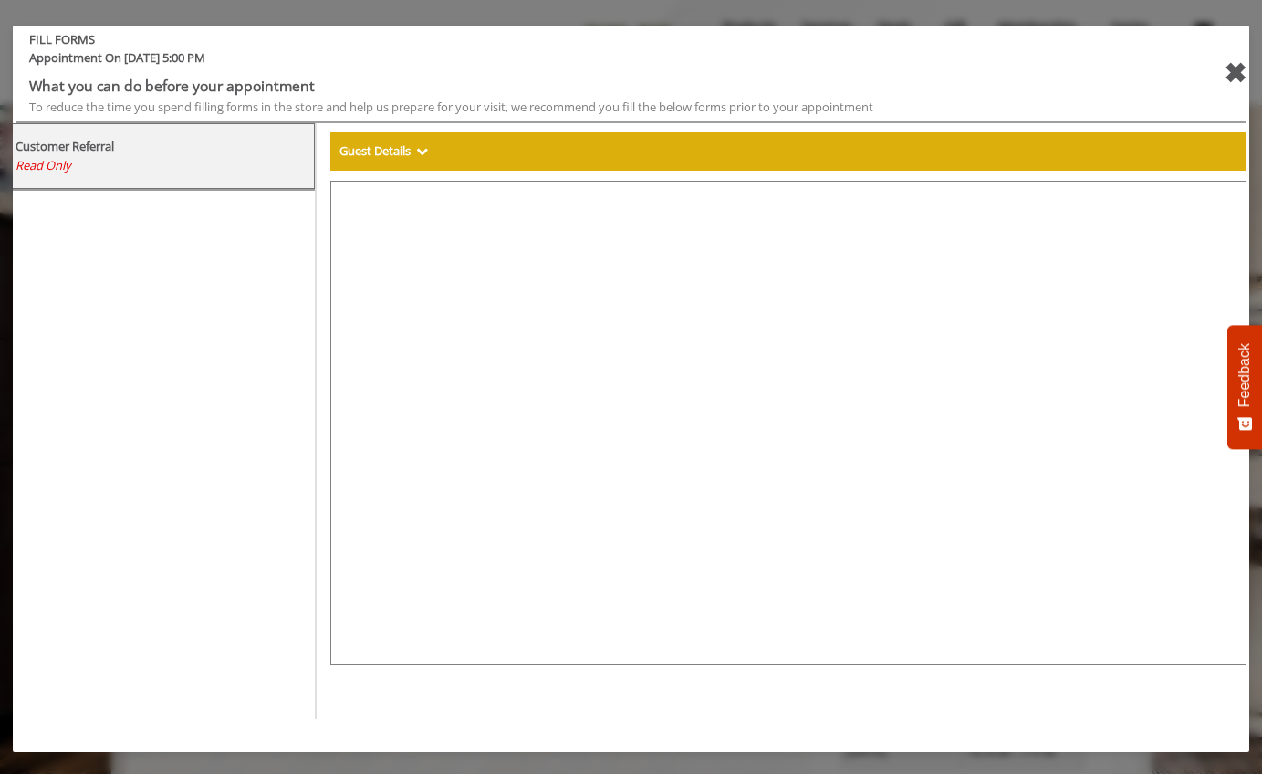
select select "***"
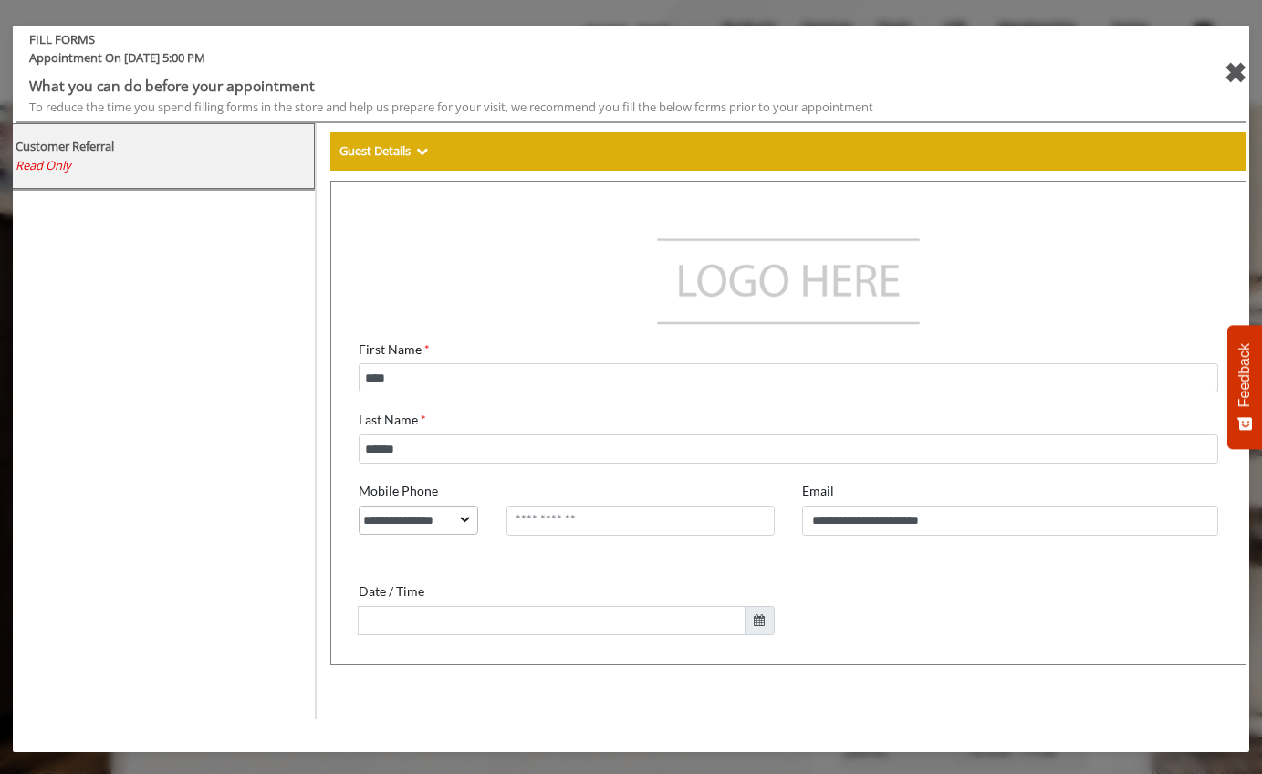
scroll to position [0, 0]
click at [1229, 69] on div "✖" at bounding box center [1234, 73] width 23 height 44
